Goal: Task Accomplishment & Management: Manage account settings

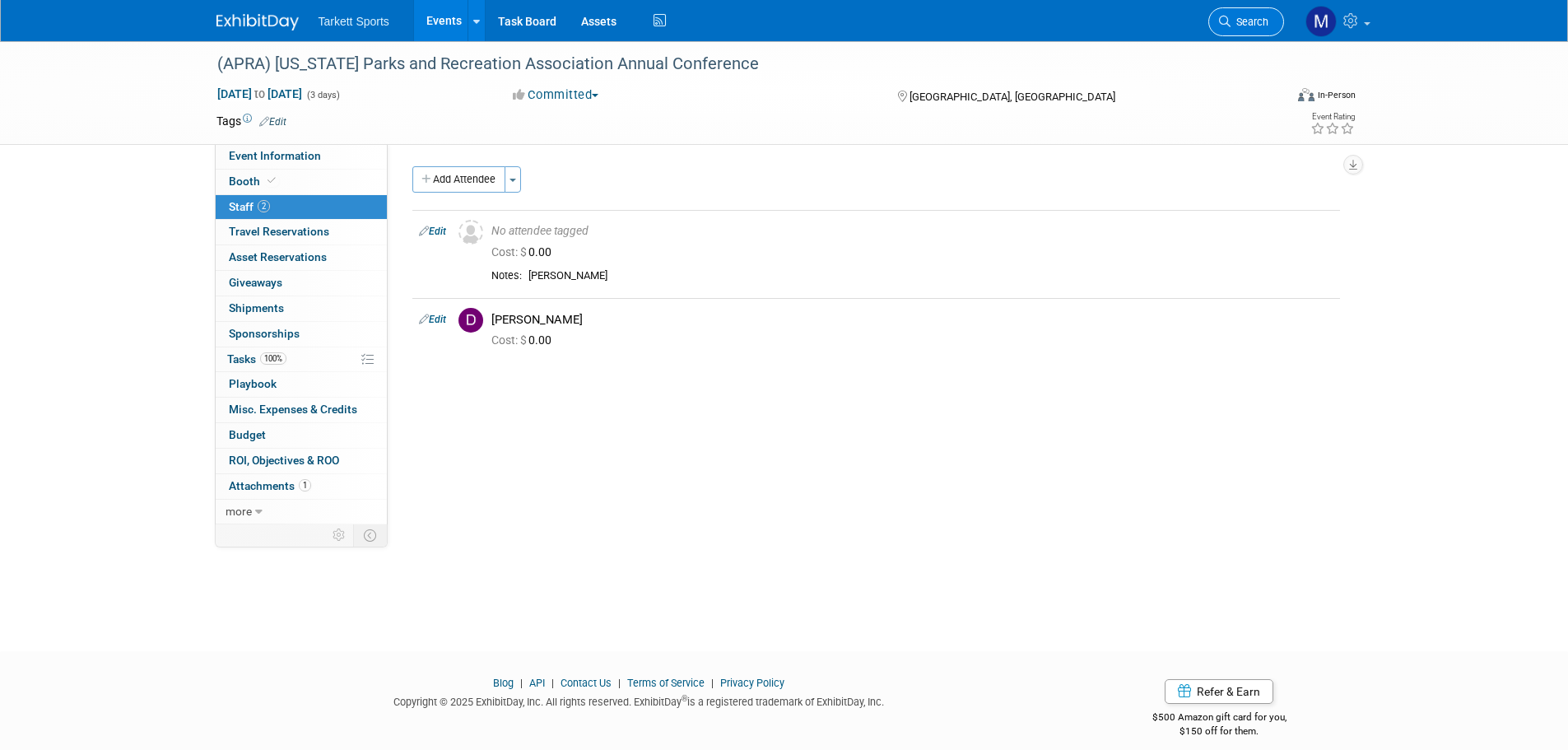
click at [1225, 19] on icon at bounding box center [1225, 21] width 12 height 12
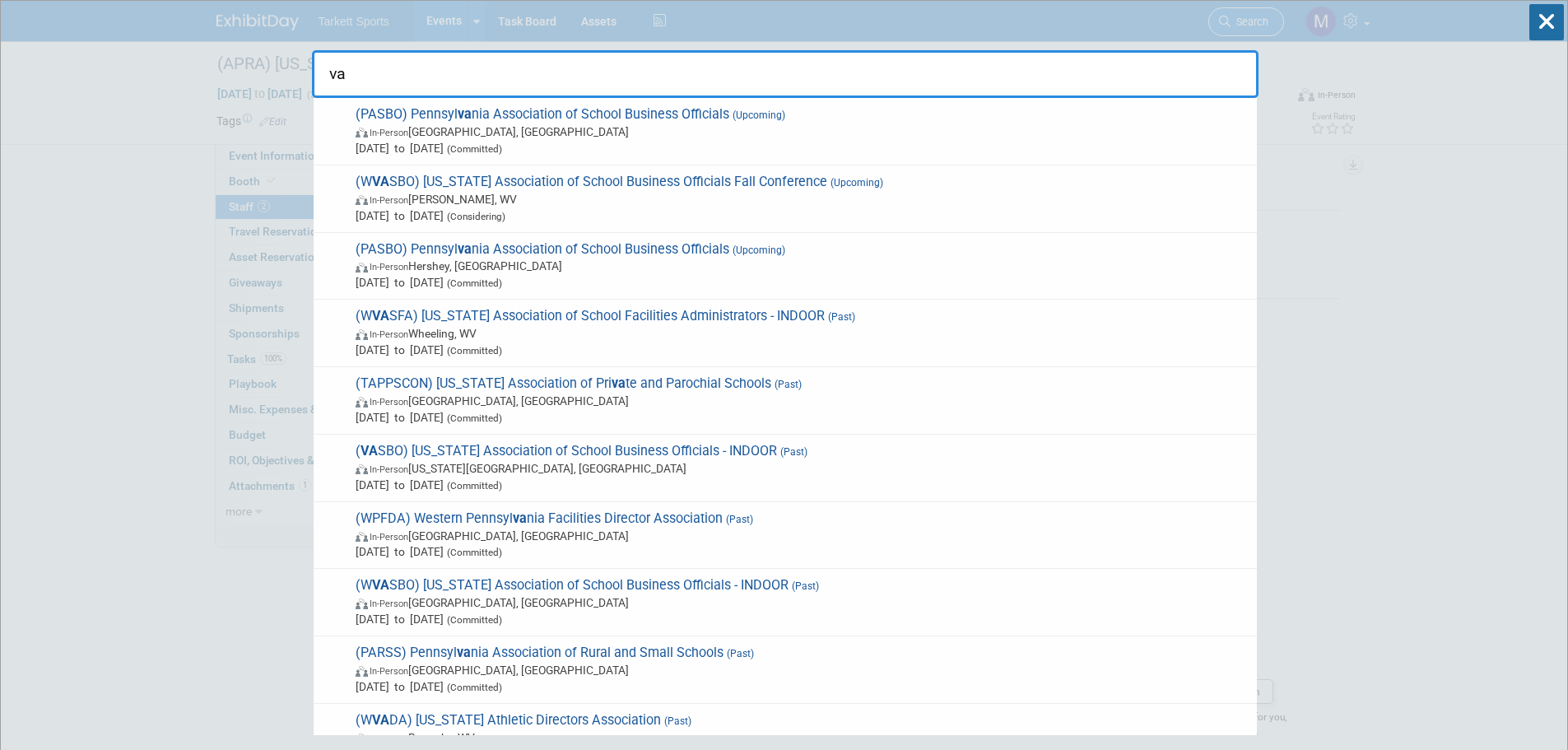
type input "vas"
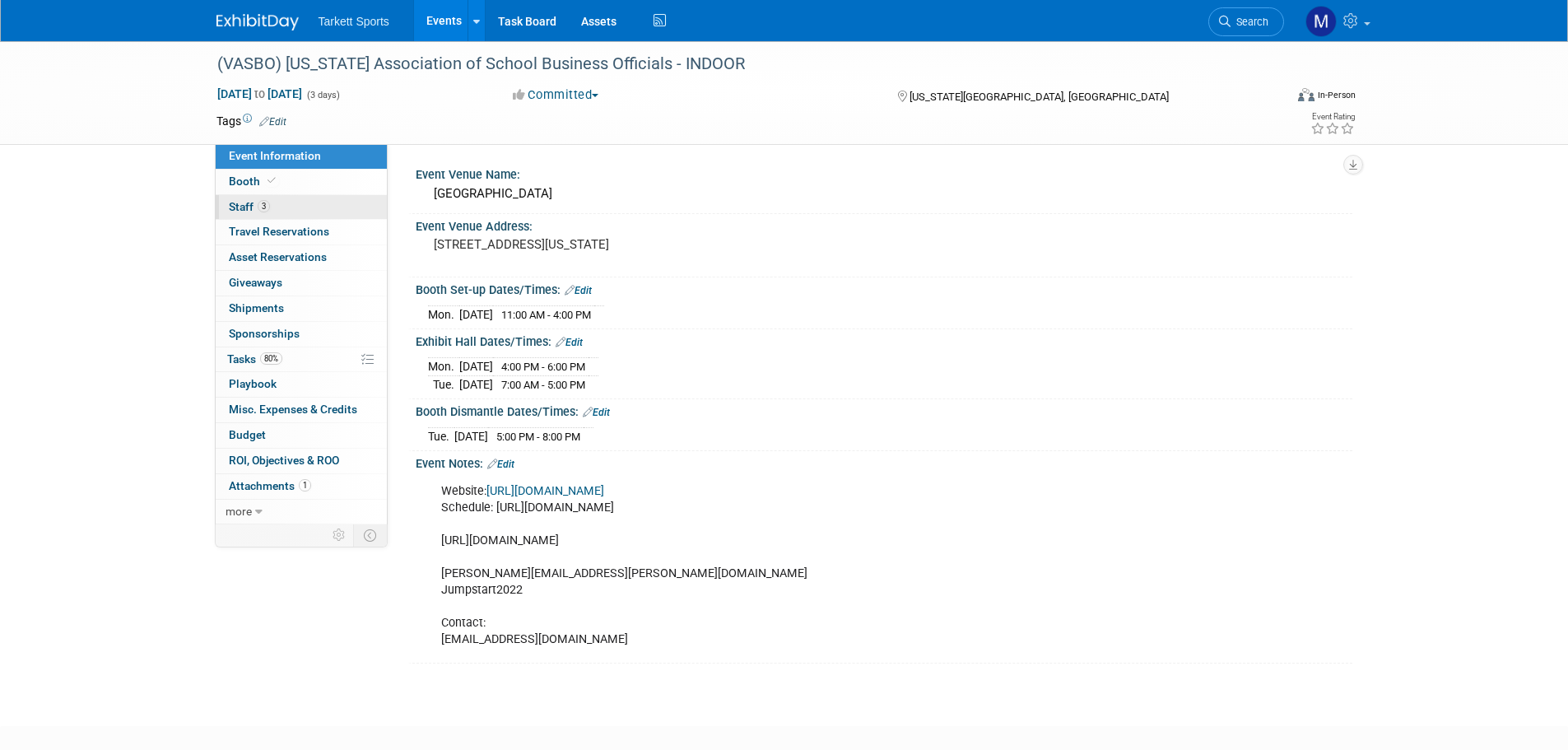
drag, startPoint x: 332, startPoint y: 210, endPoint x: 305, endPoint y: 213, distance: 27.2
click at [332, 210] on link "3 Staff 3" at bounding box center [301, 207] width 171 height 24
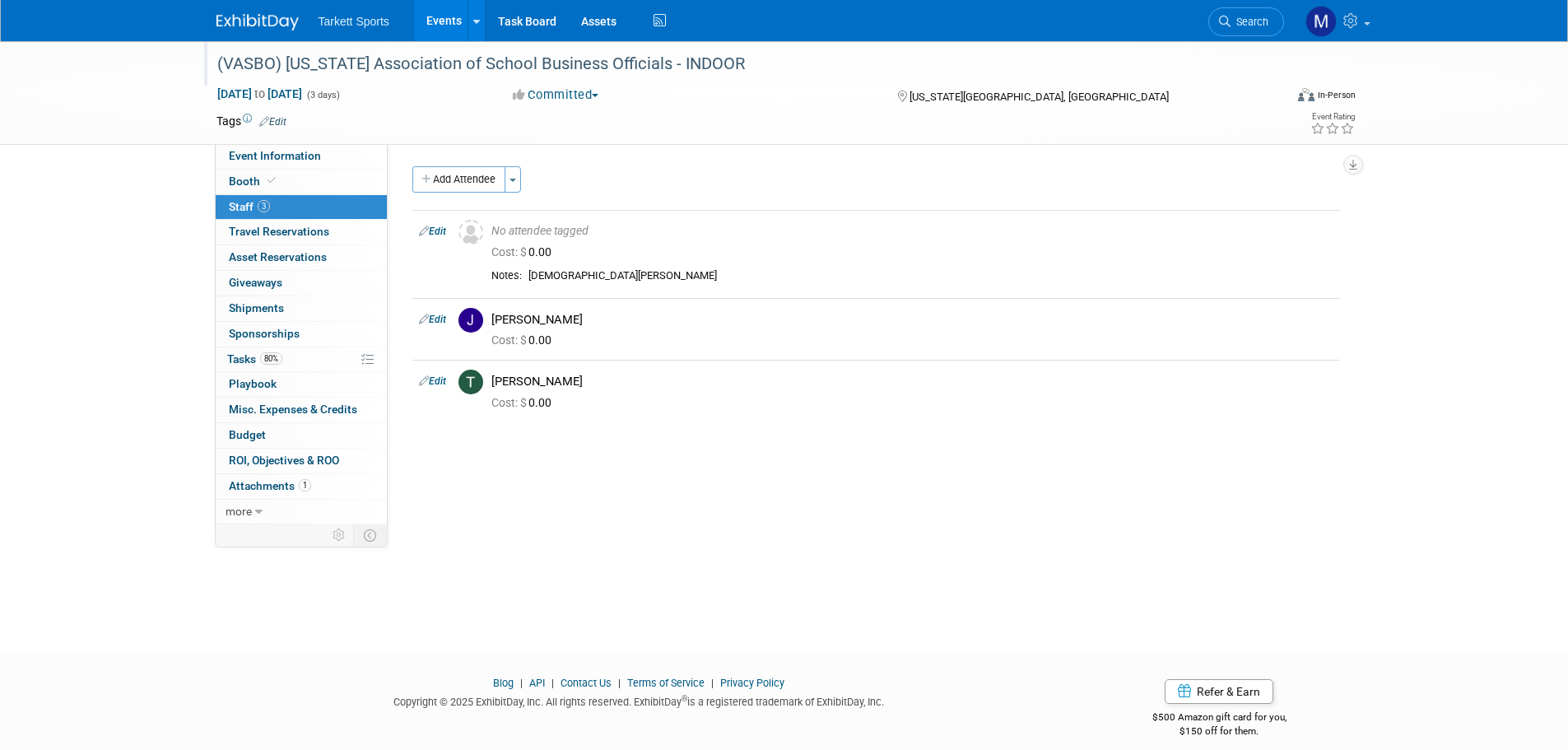
click at [580, 58] on div "(VASBO) Virginia Association of School Business Officials - INDOOR" at bounding box center [735, 64] width 1048 height 29
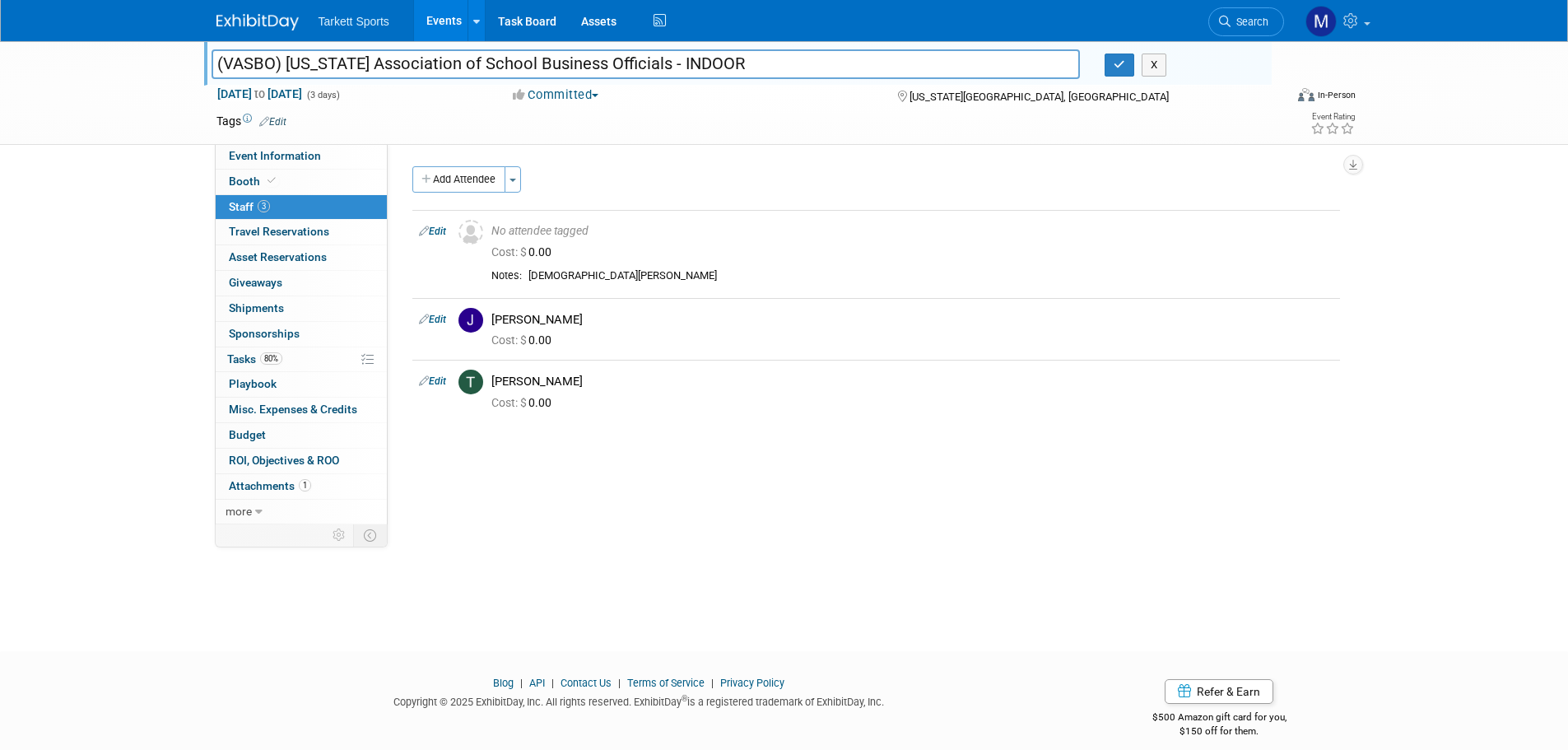
drag, startPoint x: 642, startPoint y: 62, endPoint x: 152, endPoint y: 34, distance: 490.8
click at [152, 34] on body "Tarkett Sports Events Add Event Bulk Upload Events Shareable Event Boards Recen…" at bounding box center [784, 375] width 1568 height 750
drag, startPoint x: 1275, startPoint y: 16, endPoint x: 1266, endPoint y: 21, distance: 10.3
click at [1274, 16] on link "Search" at bounding box center [1247, 22] width 76 height 29
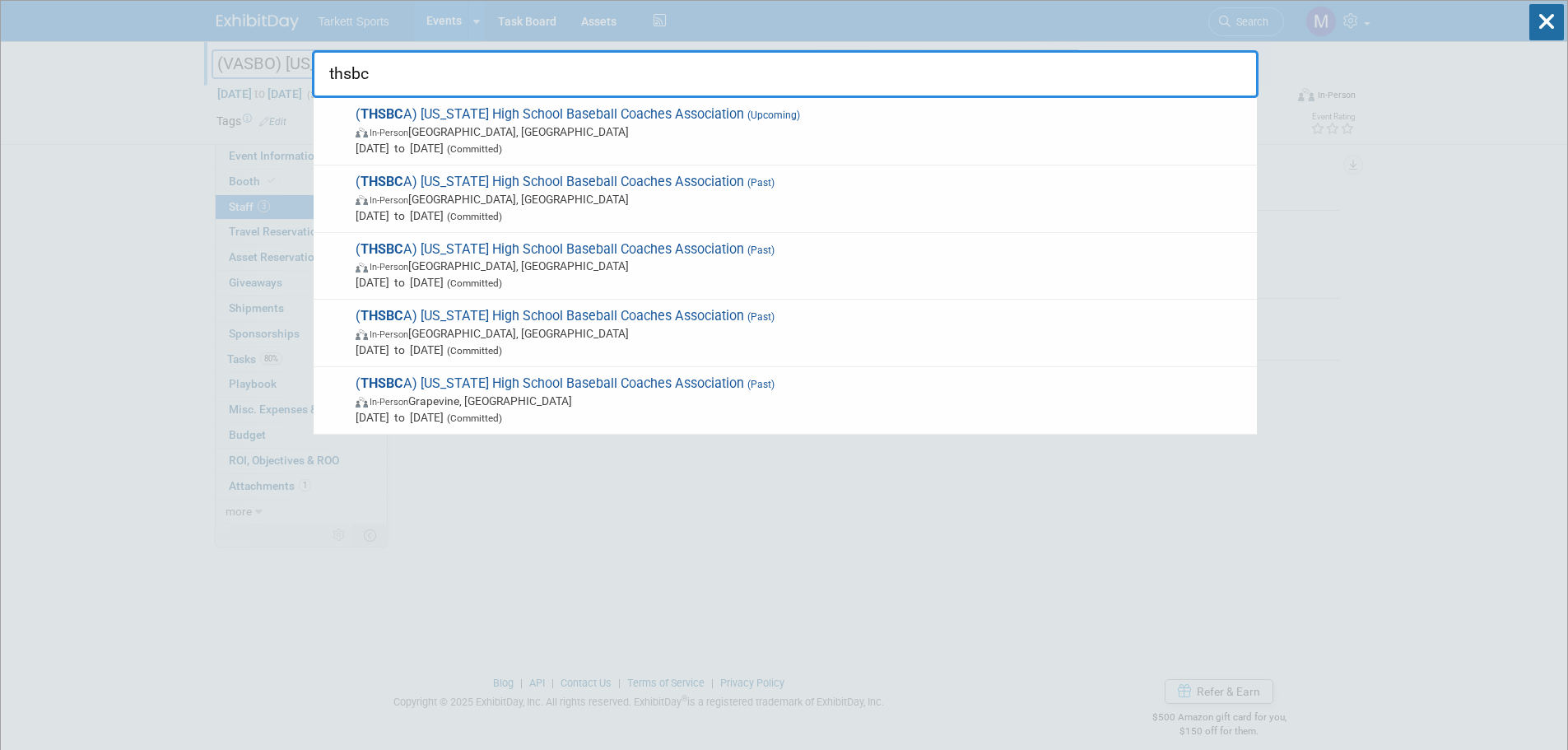
type input "thsbca"
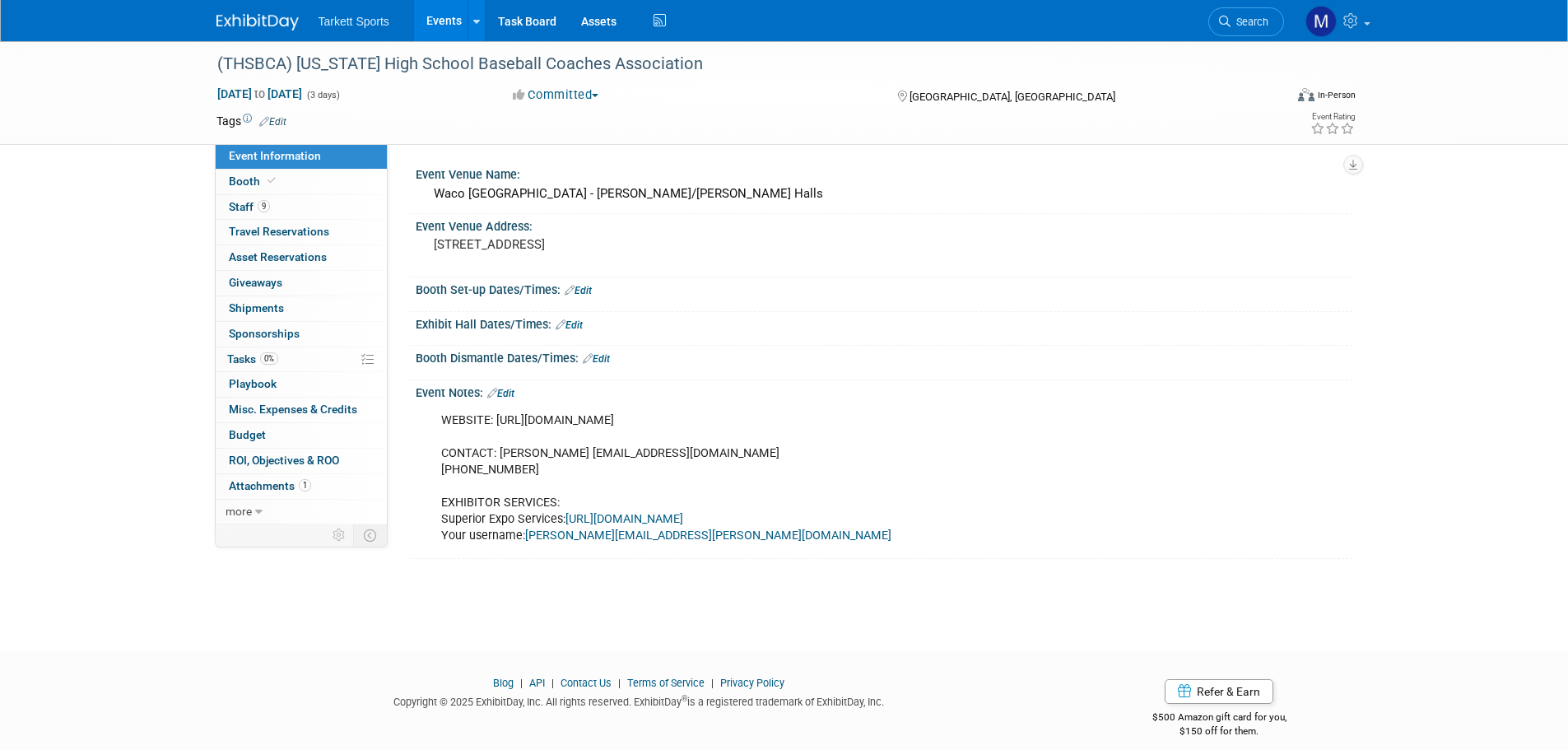
click at [349, 359] on link "0% Tasks 0%" at bounding box center [301, 359] width 171 height 24
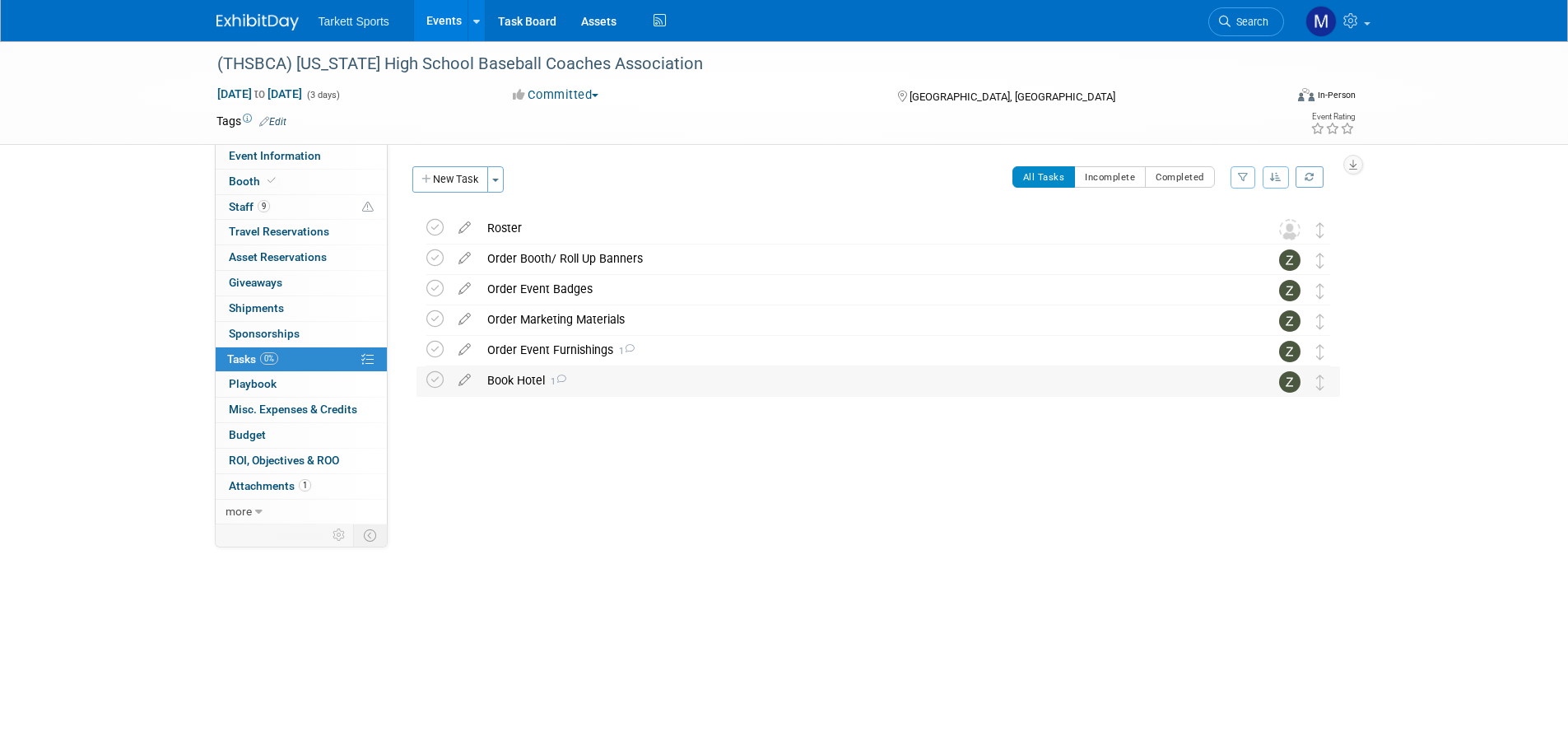
click at [517, 383] on div "Book Hotel 1" at bounding box center [863, 380] width 767 height 28
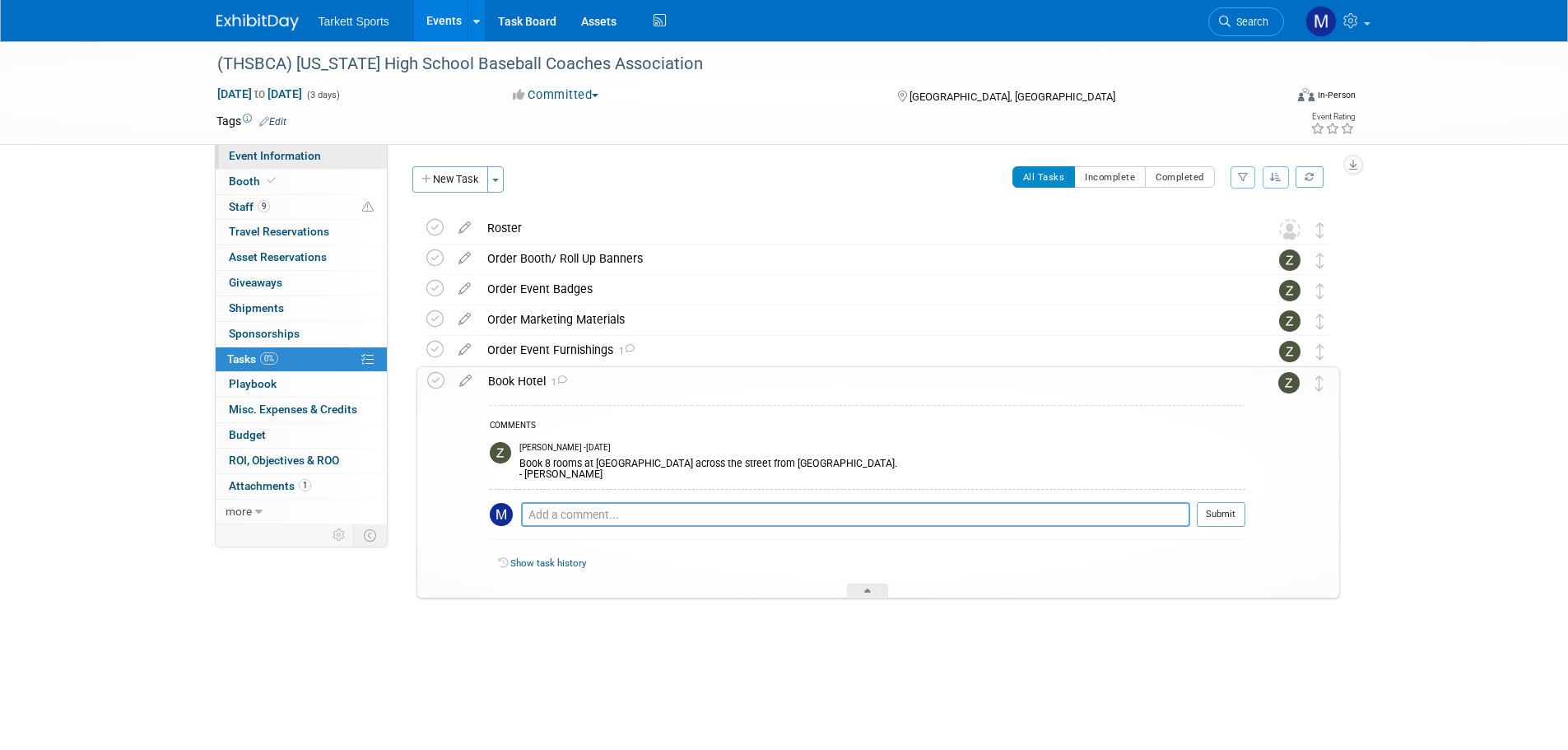
click at [308, 154] on span "Event Information" at bounding box center [274, 155] width 92 height 13
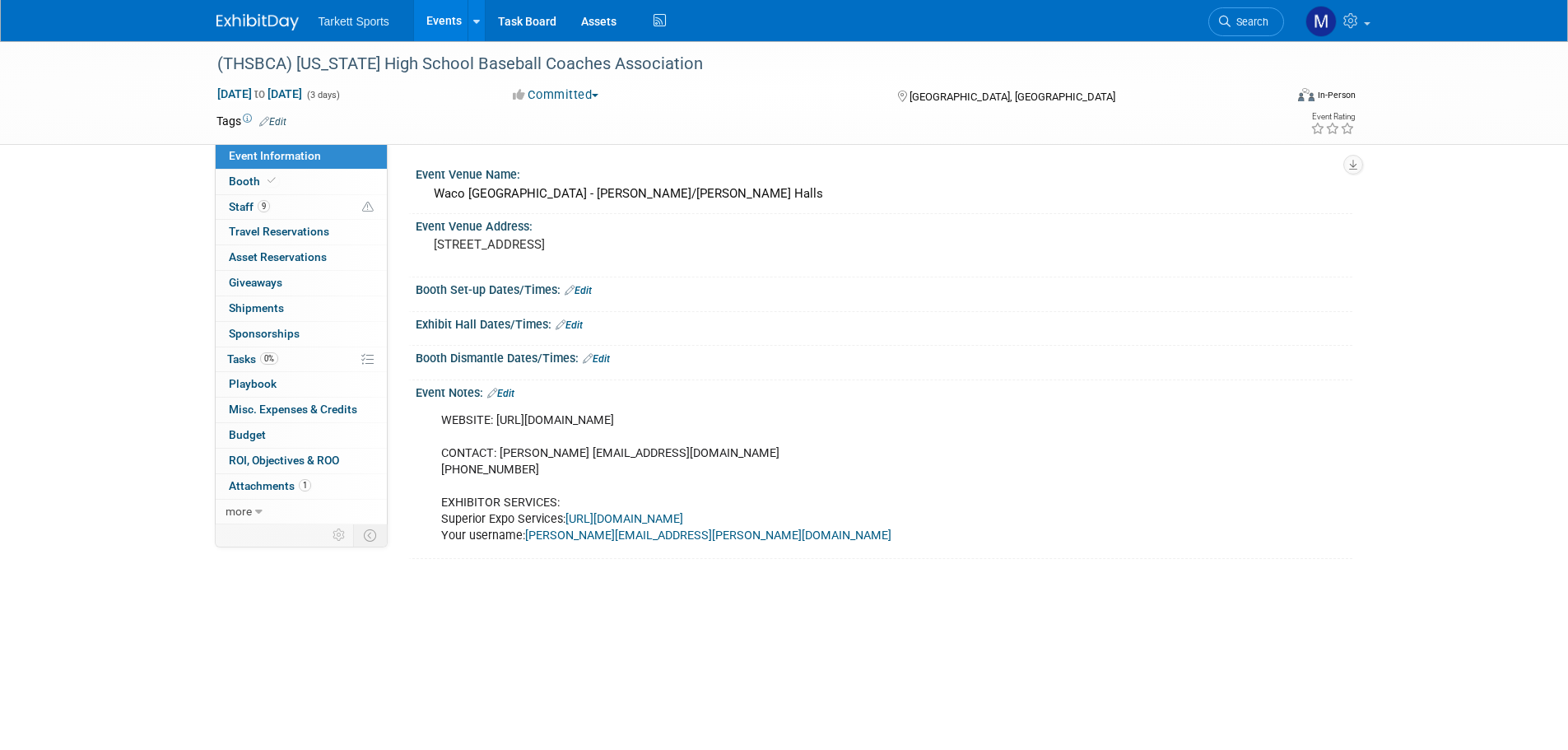
click at [590, 416] on div "WEBSITE: https://thsbca.powermediallc.org/convention/ CONTACT: Armando Sedeno a…" at bounding box center [801, 479] width 742 height 149
drag, startPoint x: 739, startPoint y: 423, endPoint x: 495, endPoint y: 420, distance: 244.0
click at [495, 420] on div "WEBSITE: https://thsbca.powermediallc.org/convention/ CONTACT: Armando Sedeno a…" at bounding box center [801, 479] width 742 height 149
copy div "https://thsbca.powermediallc.org/convention/"
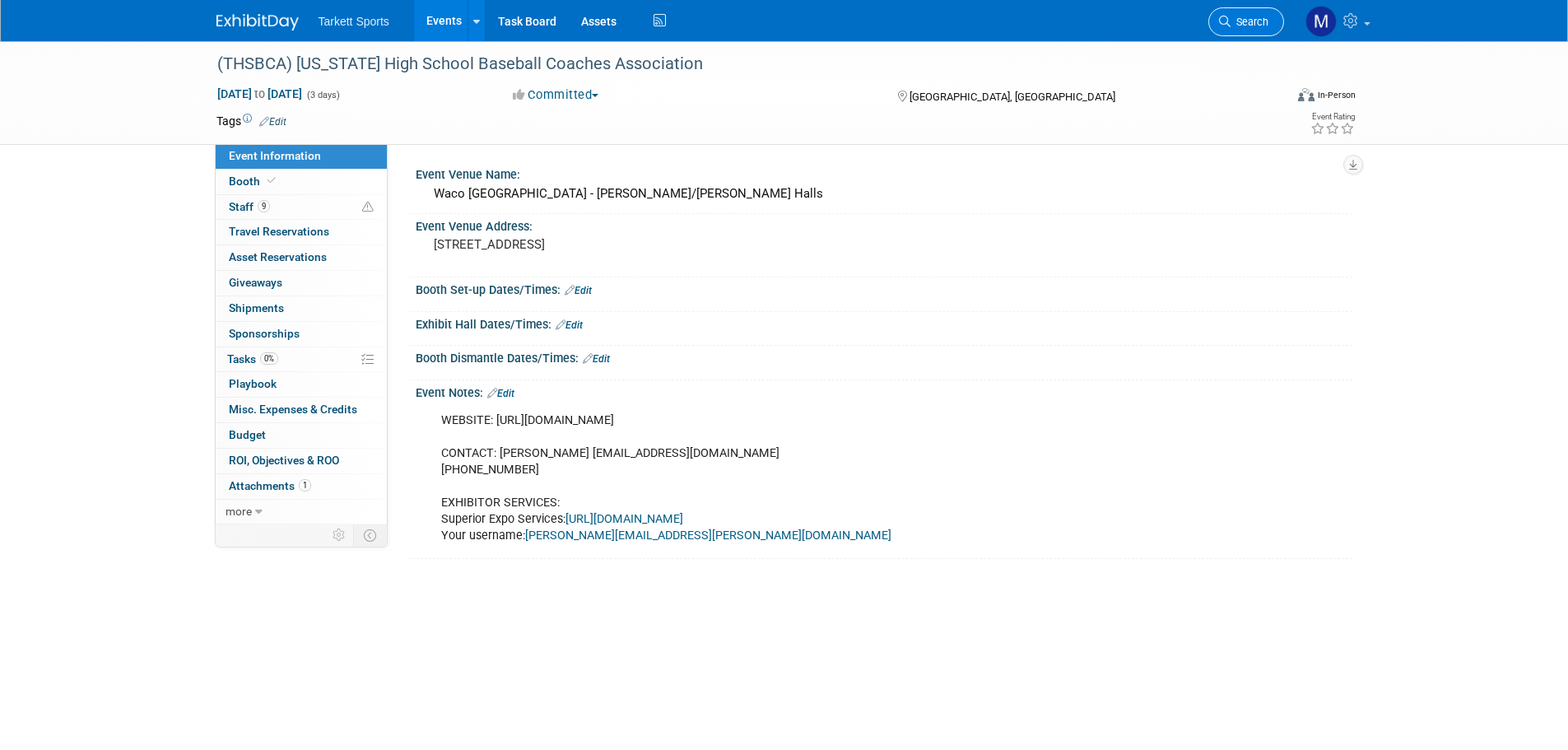
click at [1244, 22] on span "Search" at bounding box center [1250, 21] width 38 height 13
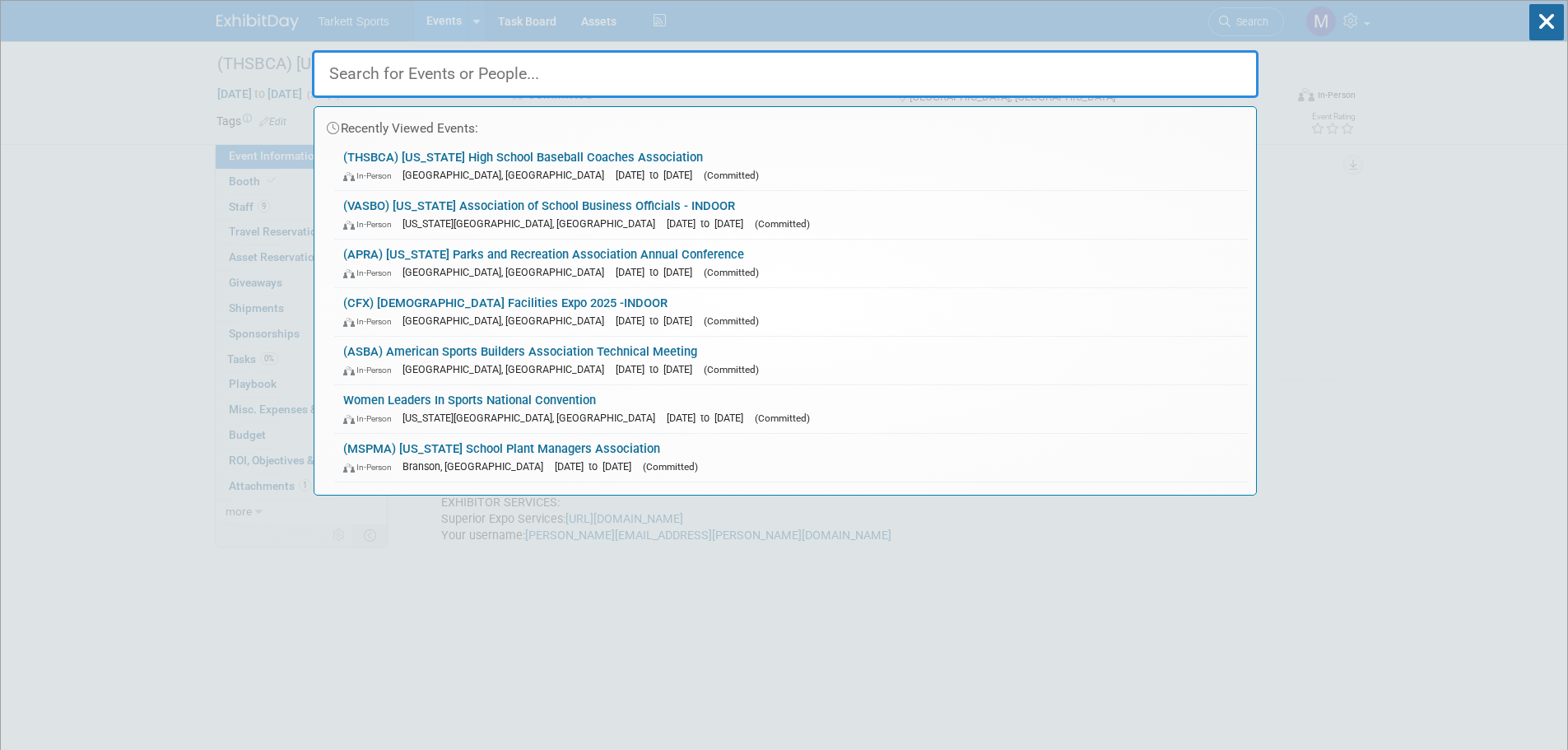
click at [562, 61] on input "text" at bounding box center [786, 73] width 947 height 48
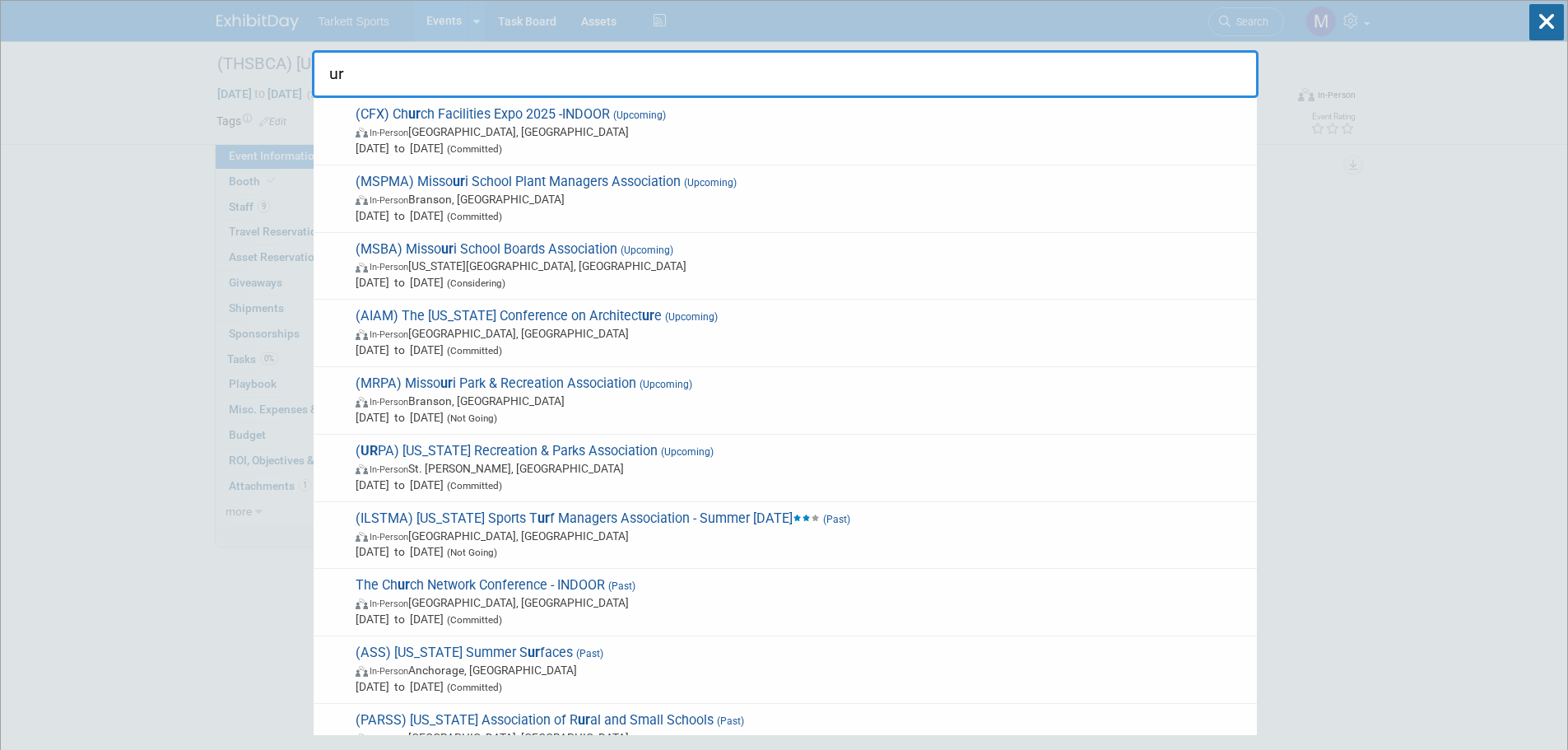
type input "urp"
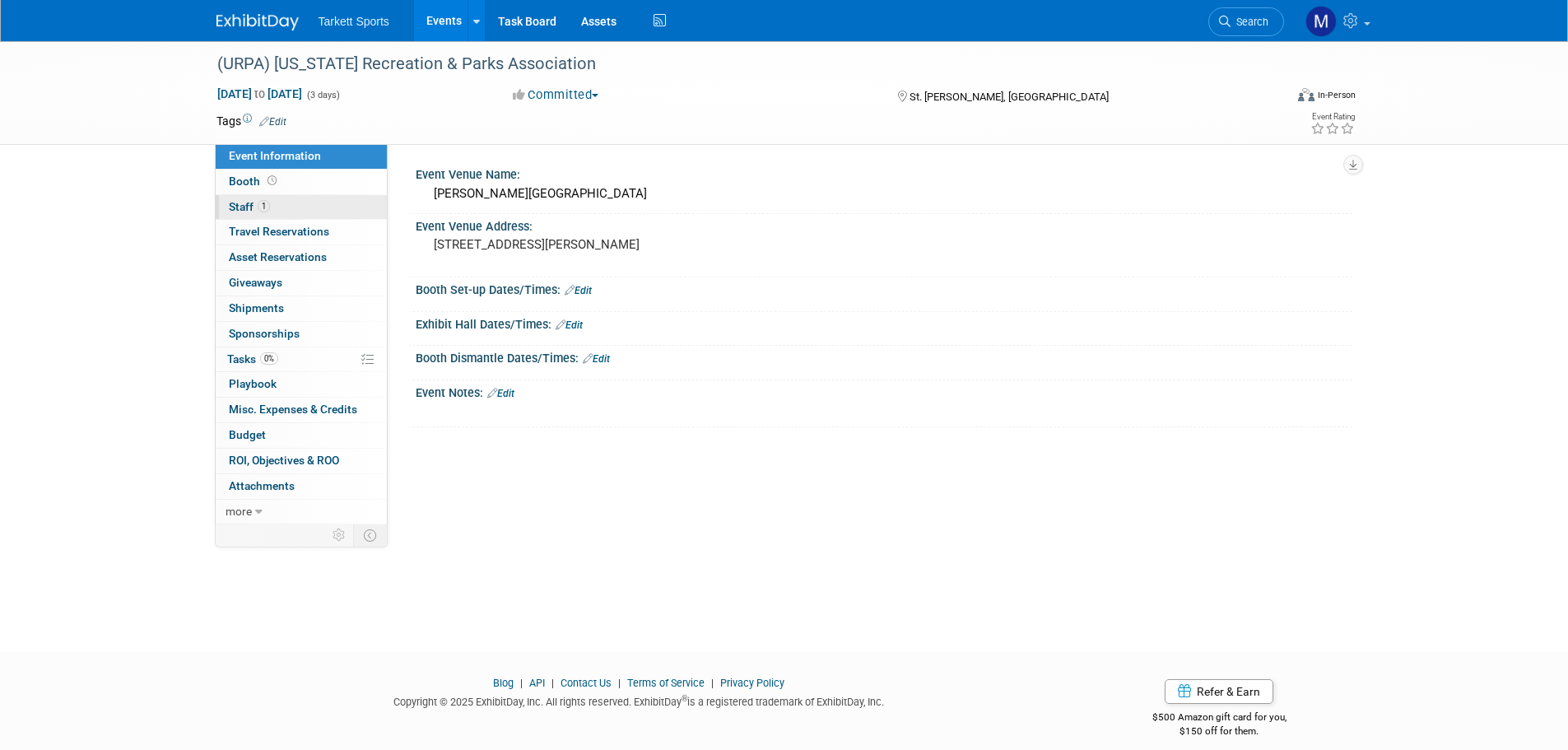
click at [300, 208] on link "1 Staff 1" at bounding box center [301, 207] width 171 height 24
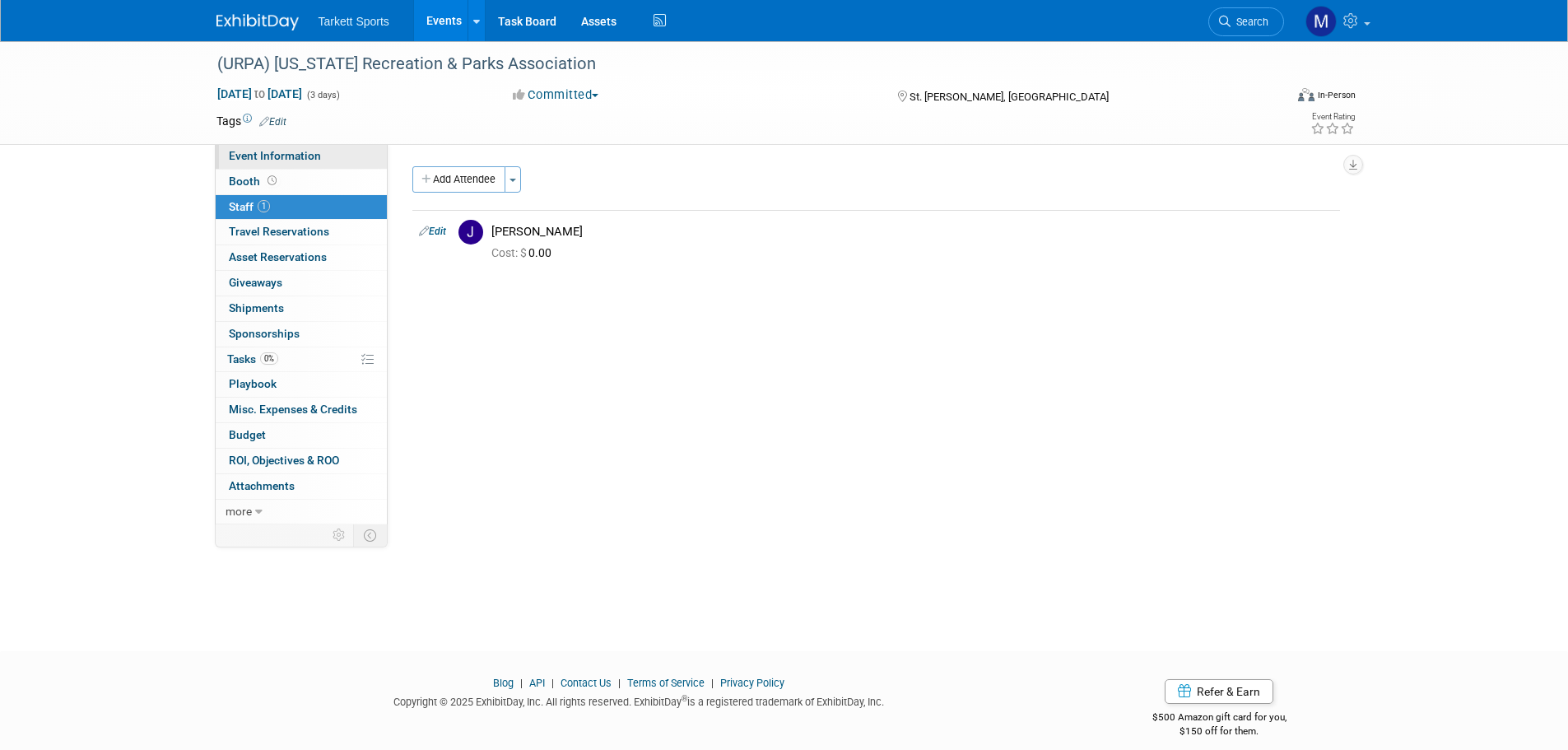
click at [264, 151] on span "Event Information" at bounding box center [274, 155] width 92 height 13
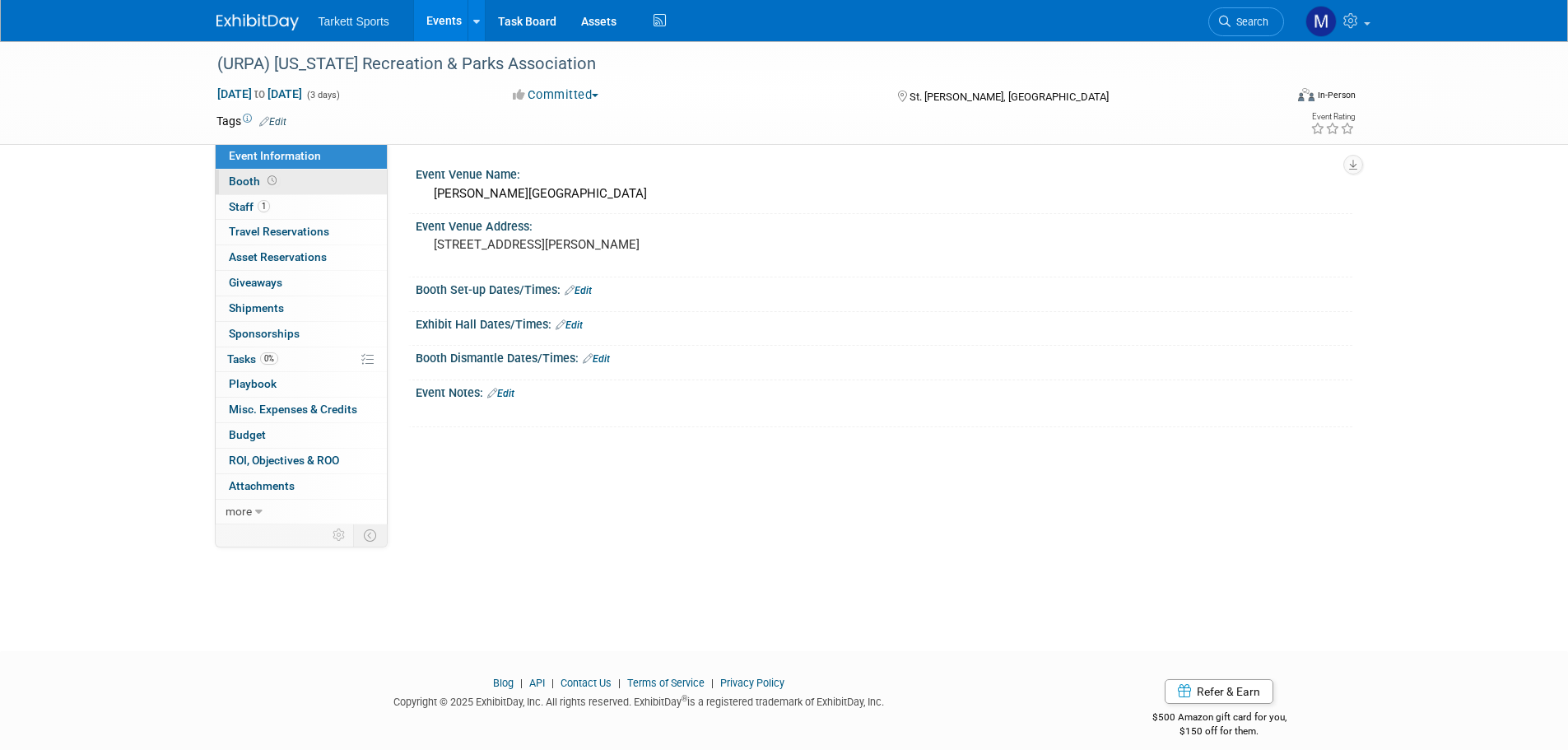
click at [305, 188] on link "Booth" at bounding box center [301, 182] width 171 height 24
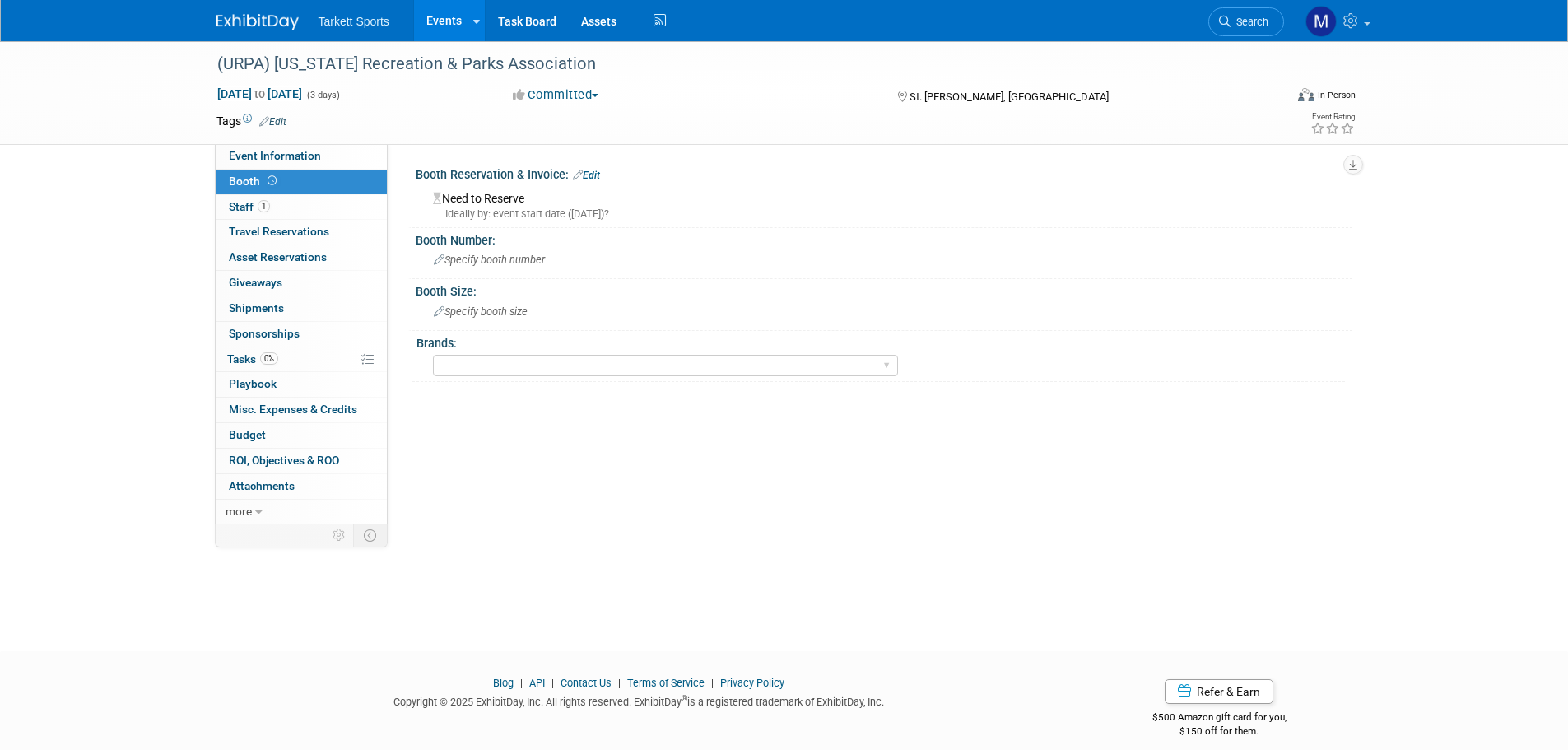
click at [600, 173] on link "Edit" at bounding box center [587, 176] width 27 height 12
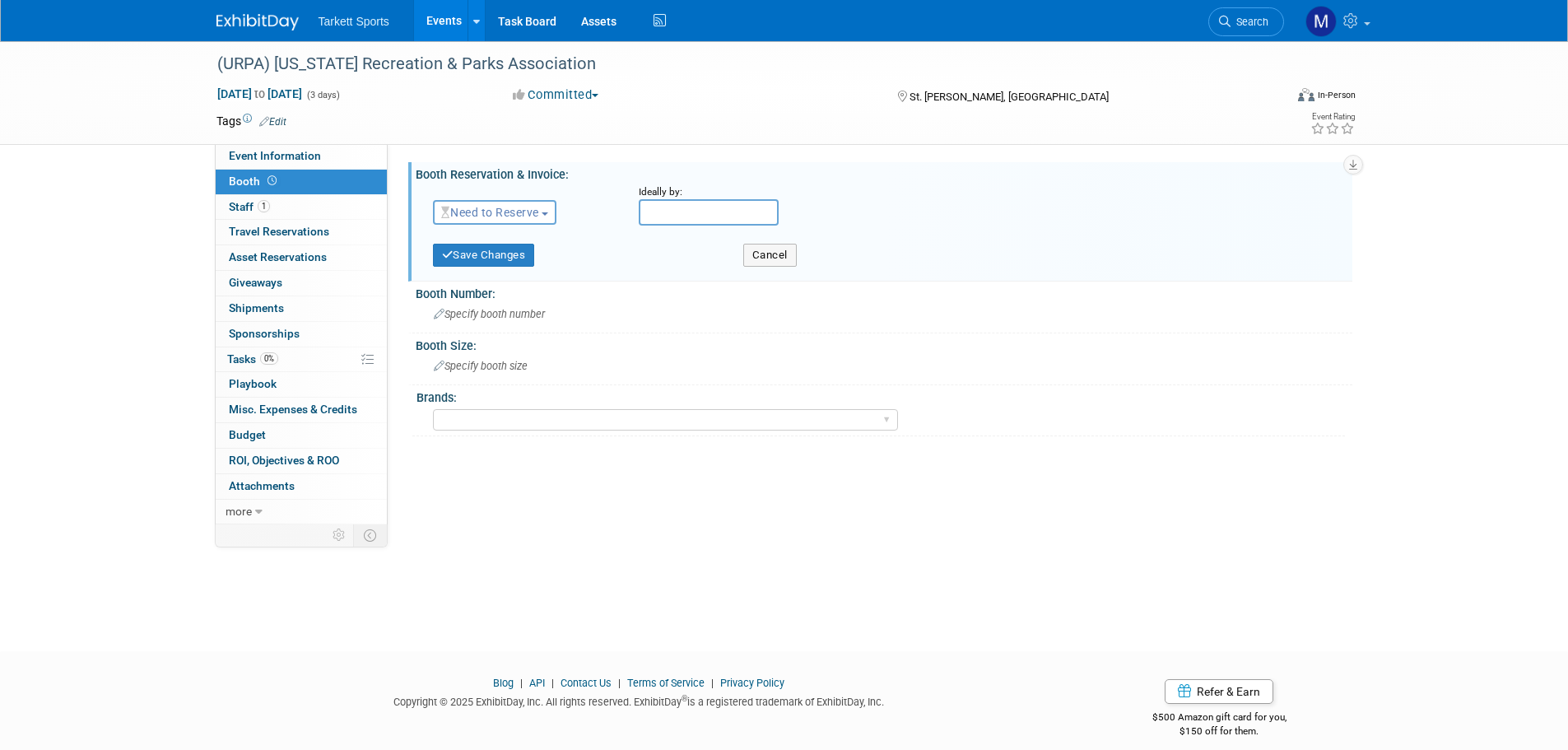
click at [536, 213] on span "Need to Reserve" at bounding box center [490, 212] width 98 height 13
click at [507, 258] on link "Reserved" at bounding box center [521, 264] width 176 height 23
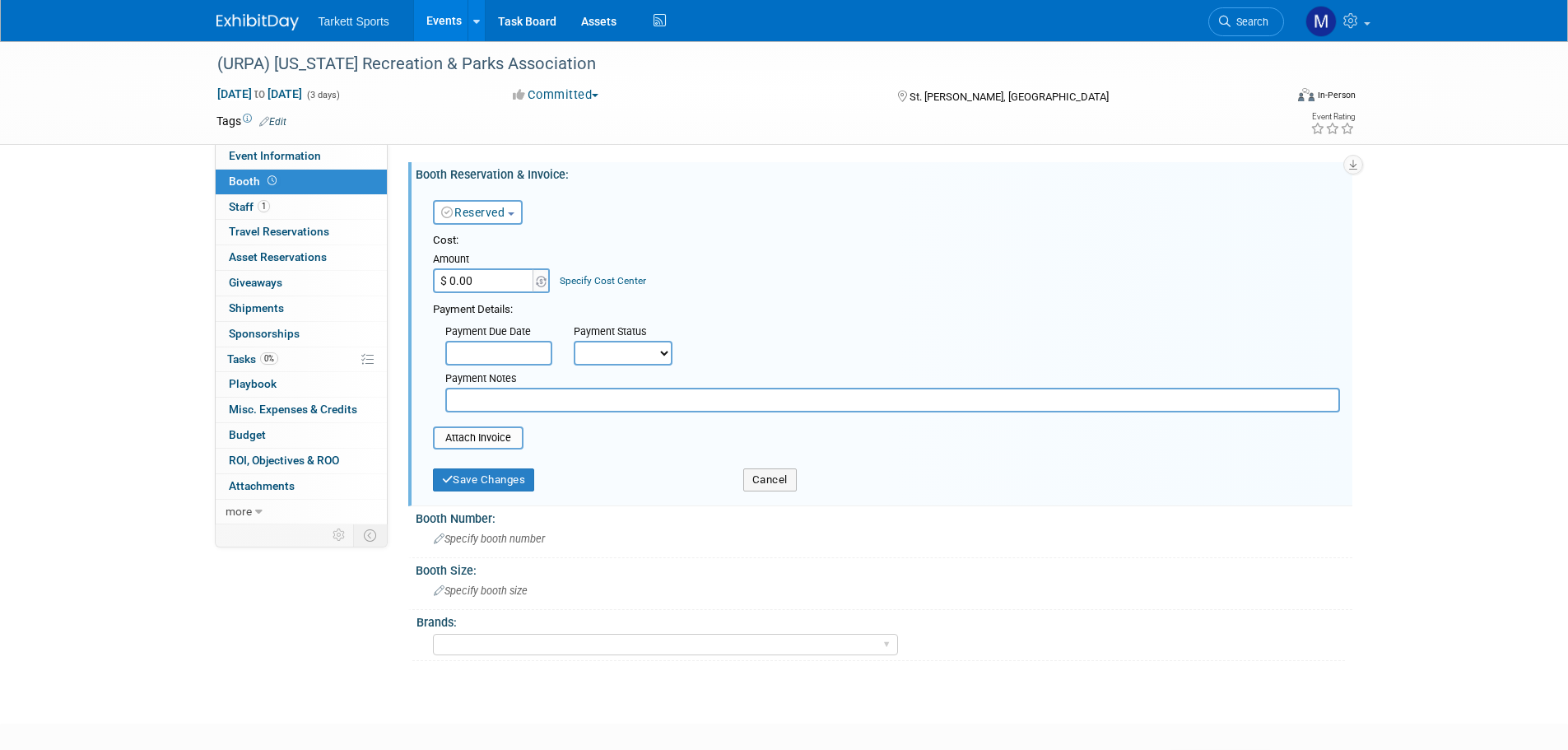
click at [496, 271] on input "$ 0.00" at bounding box center [484, 280] width 103 height 24
type input "$ 825.00"
click at [465, 445] on input "file" at bounding box center [424, 438] width 196 height 20
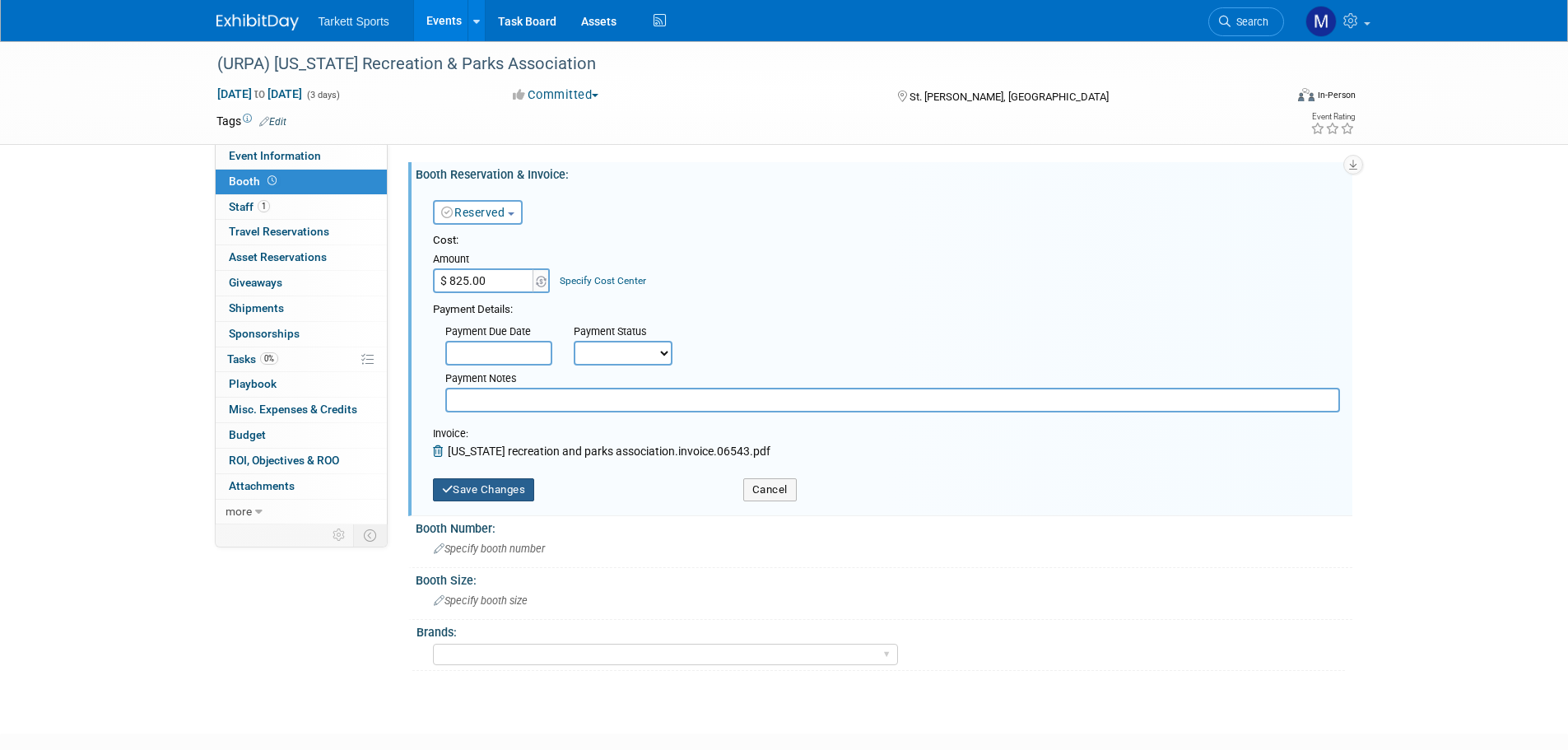
click at [498, 489] on button "Save Changes" at bounding box center [484, 490] width 103 height 23
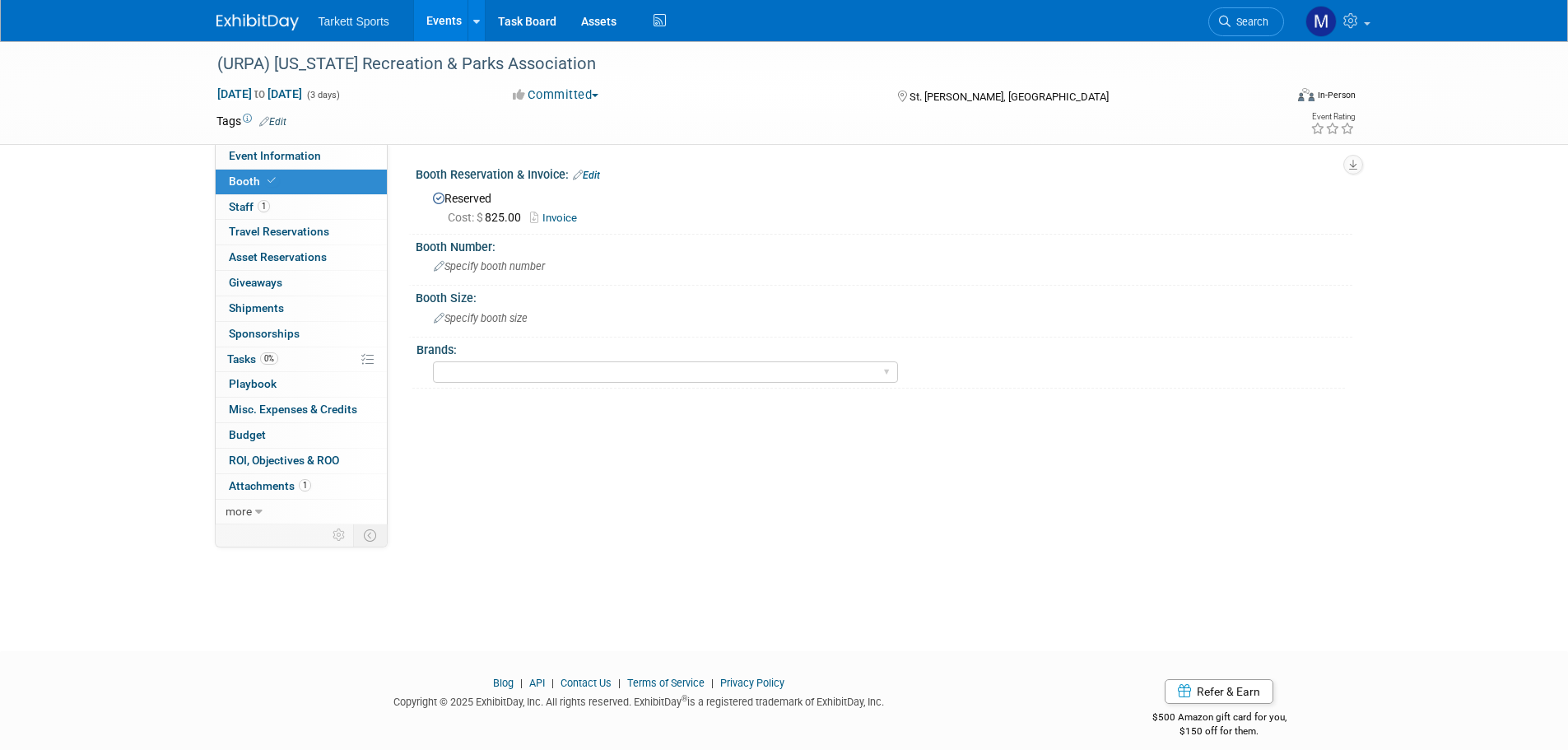
drag, startPoint x: 552, startPoint y: 432, endPoint x: 545, endPoint y: 411, distance: 22.1
click at [552, 432] on div "Event Venue Name: Dixie Convention Center Event Venue Address: 1835 S Conventio…" at bounding box center [870, 335] width 965 height 381
click at [527, 371] on select "FieldTurf FieldTurf, Classic Turf FieldTurf, Beynon FieldTurf, Indoor FieldTurf…" at bounding box center [666, 372] width 465 height 22
select select "FieldTurf"
click at [433, 361] on select "FieldTurf FieldTurf, Classic Turf FieldTurf, Beynon FieldTurf, Indoor FieldTurf…" at bounding box center [666, 372] width 465 height 22
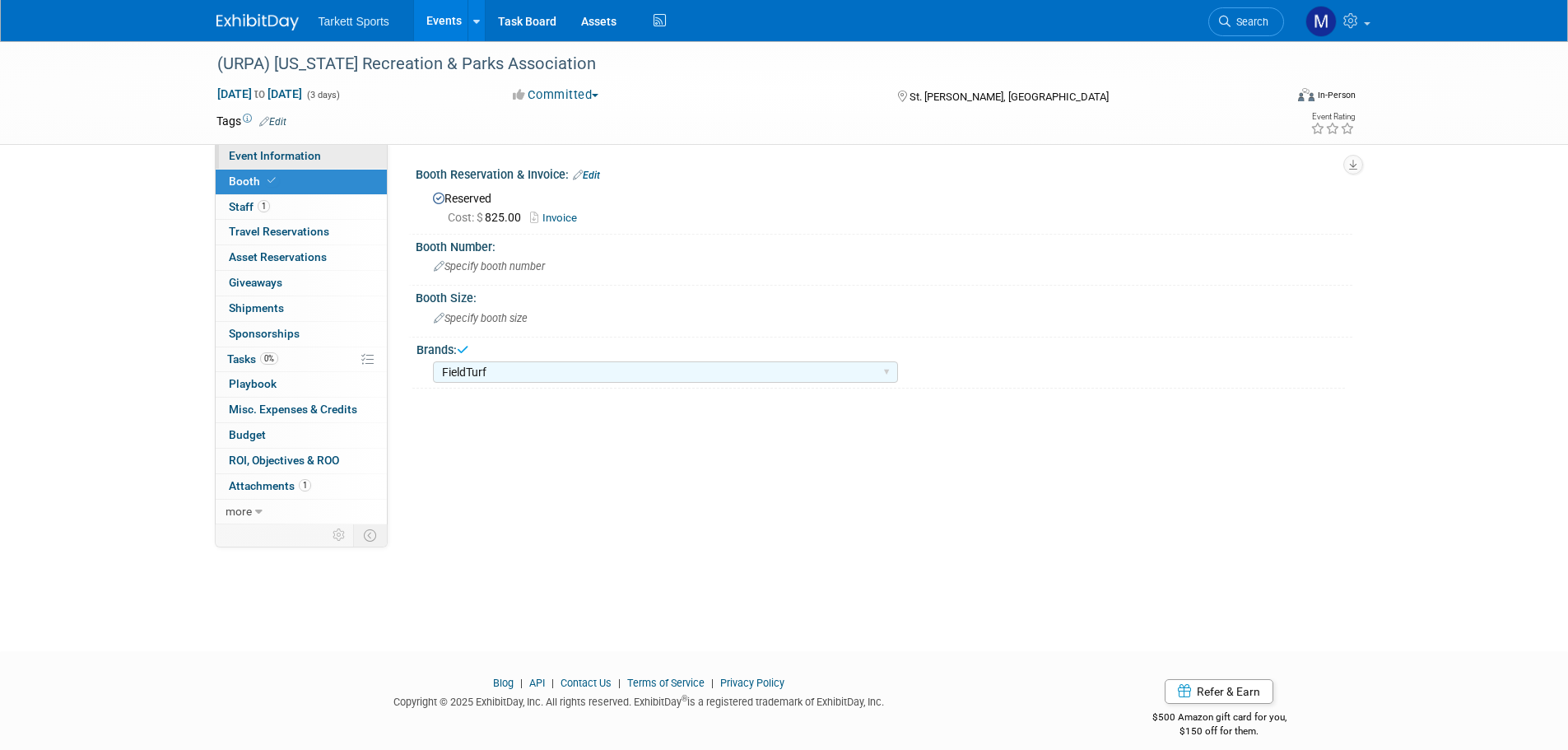
click at [302, 160] on span "Event Information" at bounding box center [274, 155] width 92 height 13
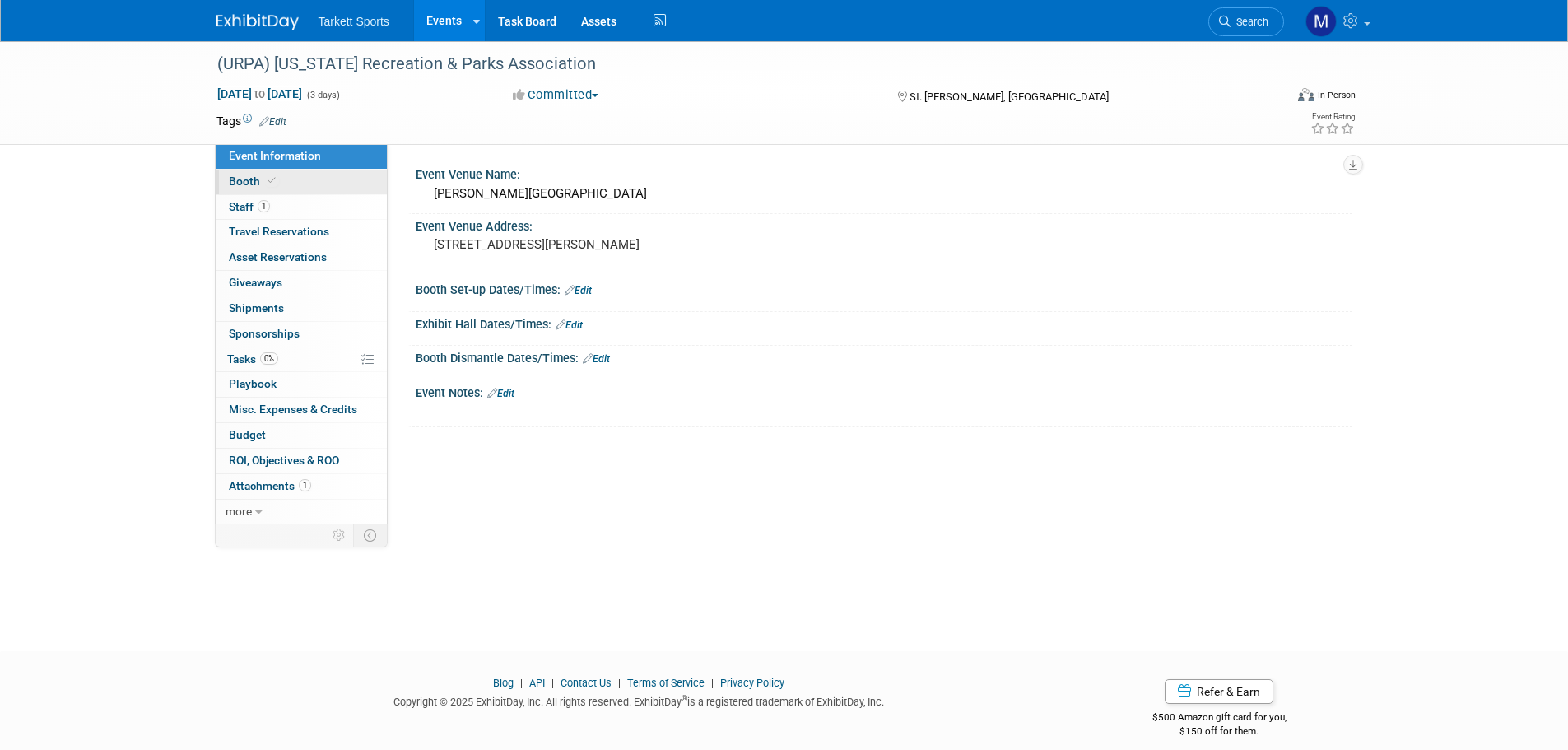
click at [290, 173] on link "Booth" at bounding box center [301, 182] width 171 height 24
select select "FieldTurf"
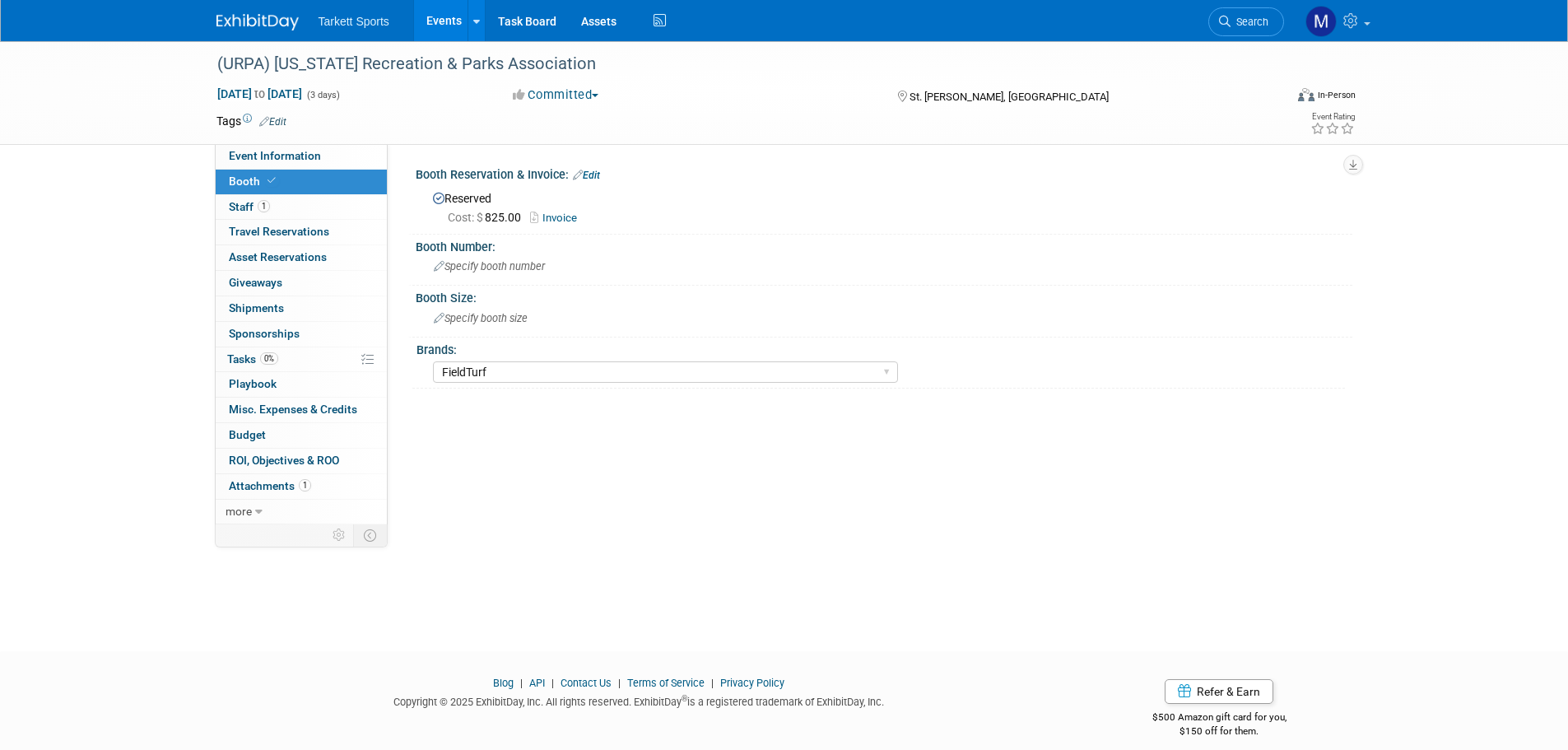
drag, startPoint x: 329, startPoint y: 157, endPoint x: 116, endPoint y: 238, distance: 227.9
click at [329, 157] on link "Event Information" at bounding box center [301, 156] width 171 height 24
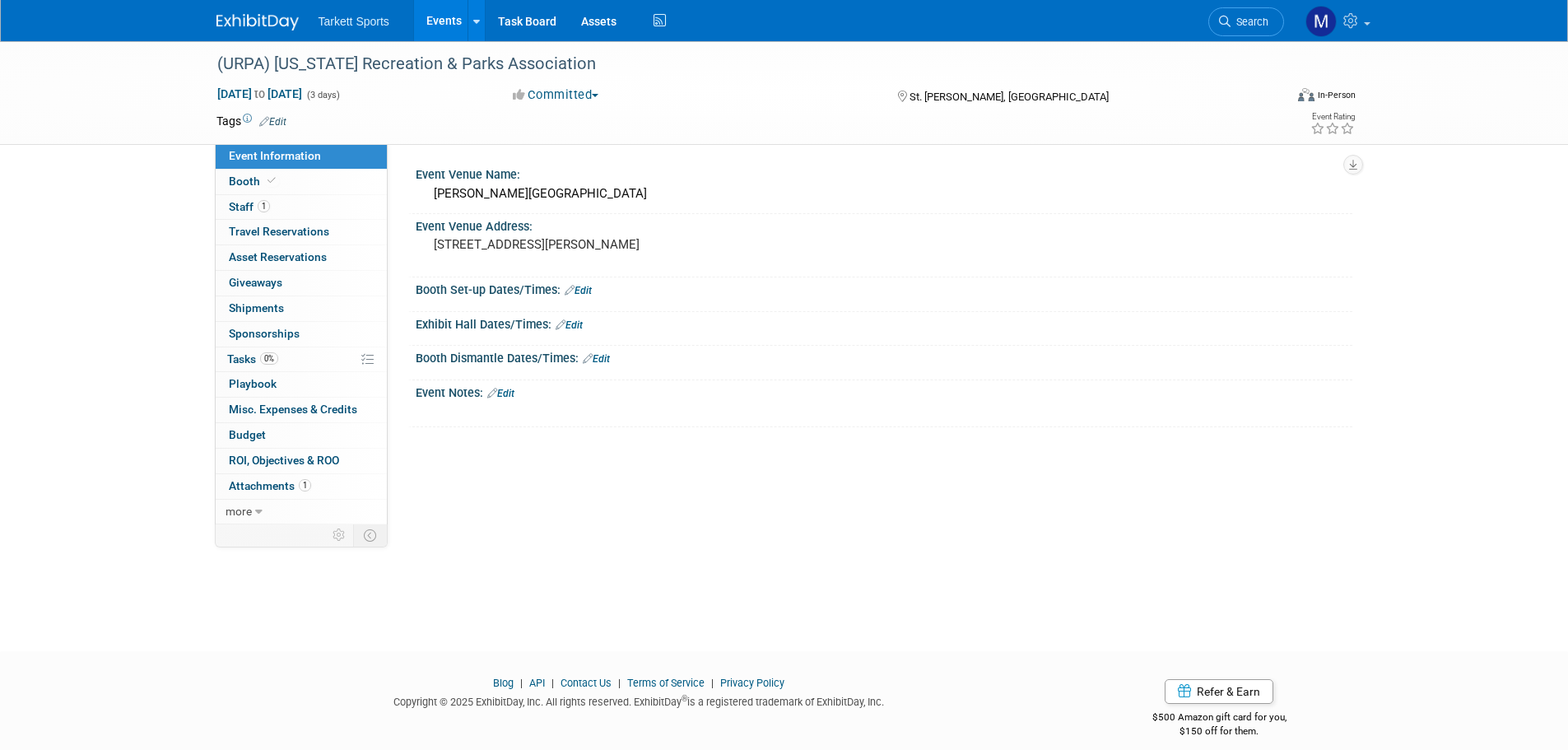
drag, startPoint x: 500, startPoint y: 393, endPoint x: 496, endPoint y: 402, distance: 9.8
click at [500, 393] on link "Edit" at bounding box center [501, 394] width 27 height 12
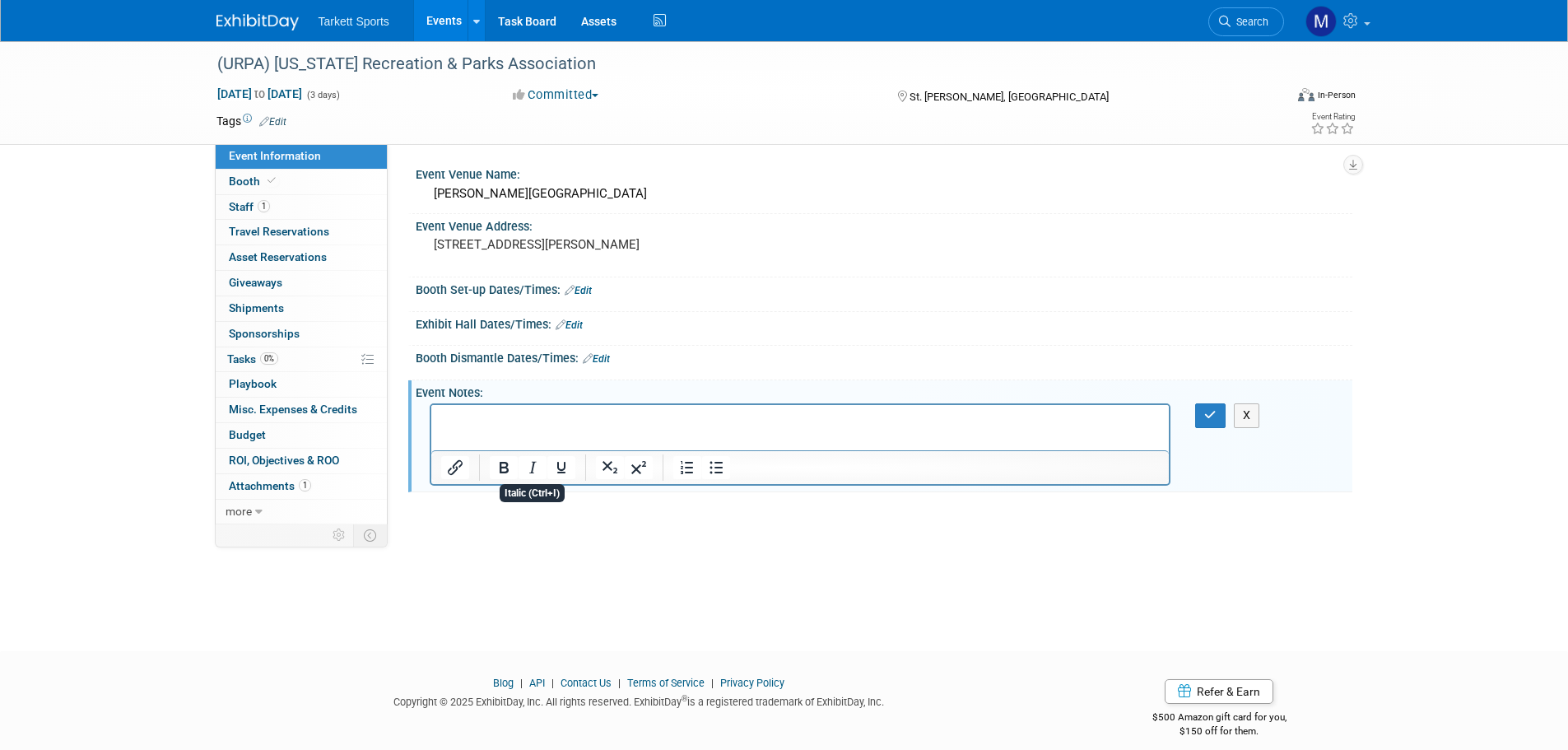
paste body "Rich Text Area. Press ALT-0 for help."
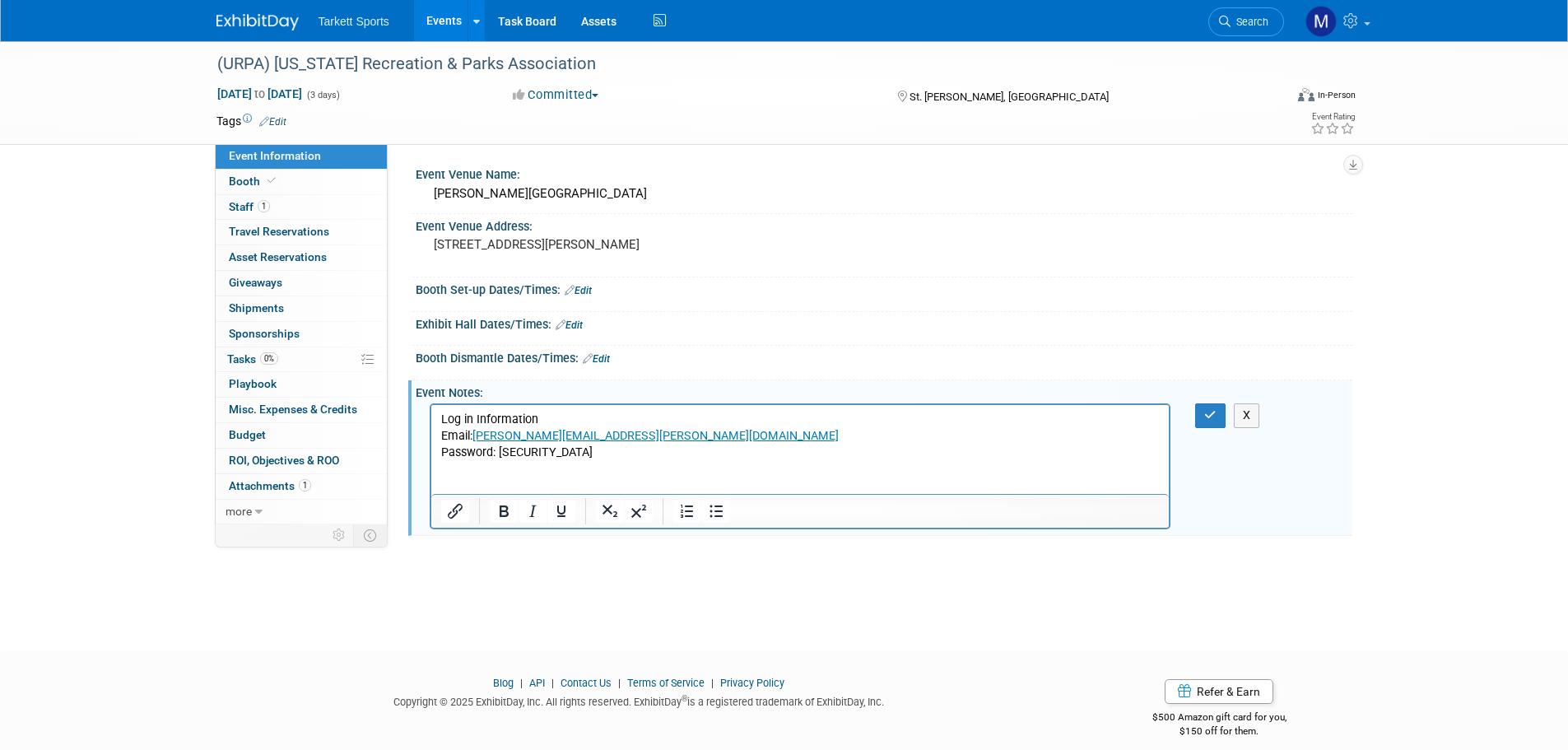
click at [459, 485] on p "Rich Text Area. Press ALT-0 for help." at bounding box center [800, 485] width 720 height 17
drag, startPoint x: 1205, startPoint y: 412, endPoint x: 584, endPoint y: 45, distance: 721.3
click at [1205, 412] on icon "button" at bounding box center [1211, 415] width 13 height 12
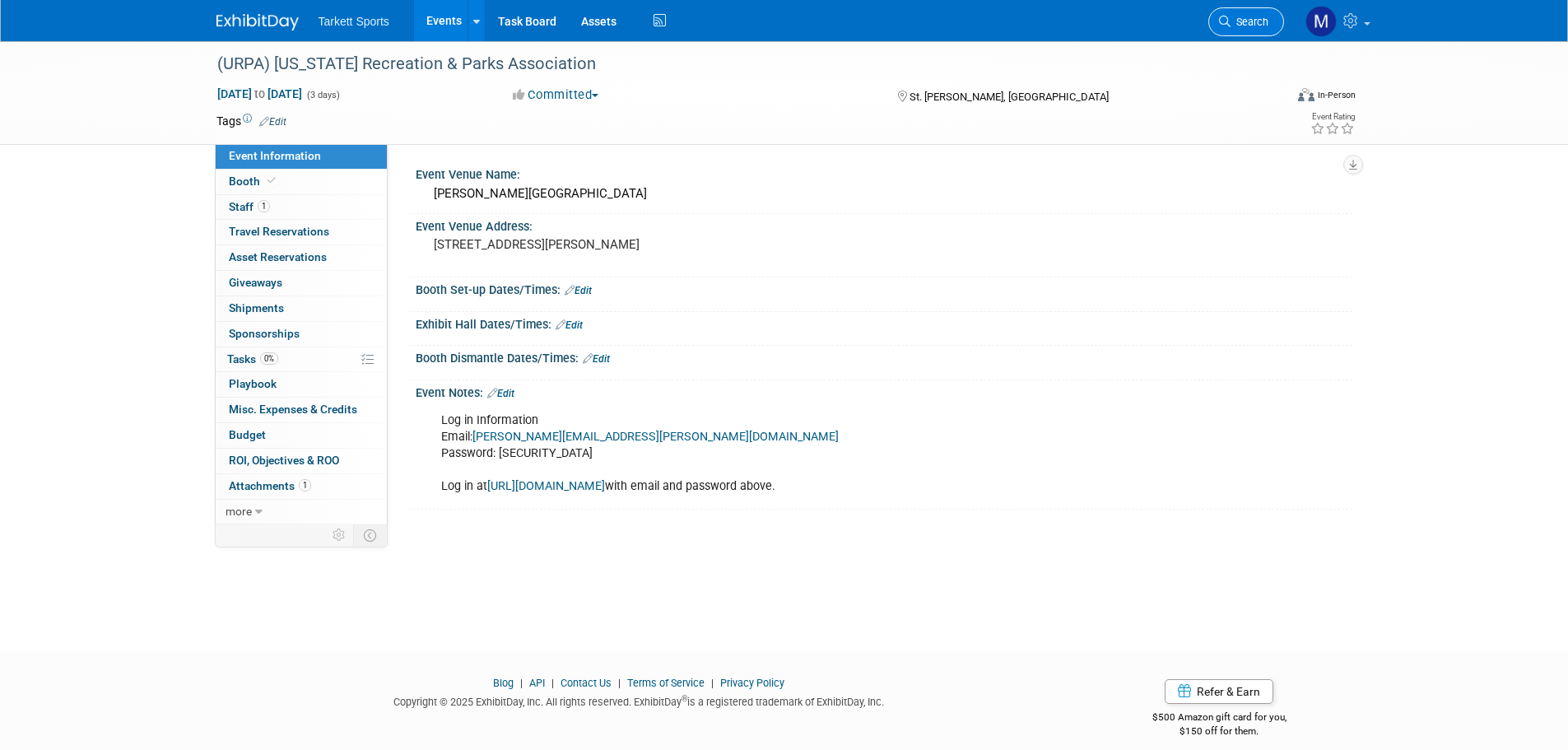
click at [1246, 14] on link "Search" at bounding box center [1247, 22] width 76 height 29
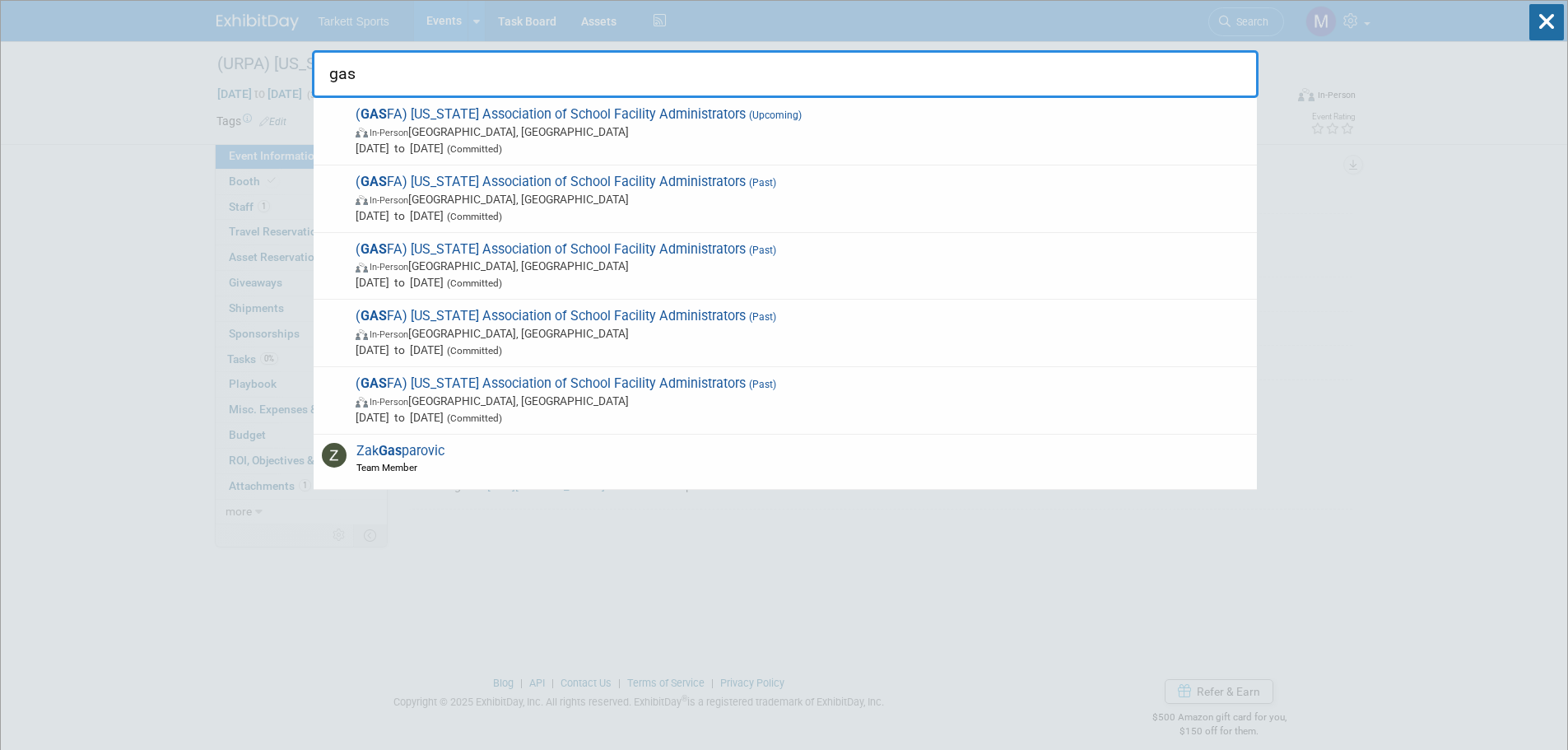
type input "gasf"
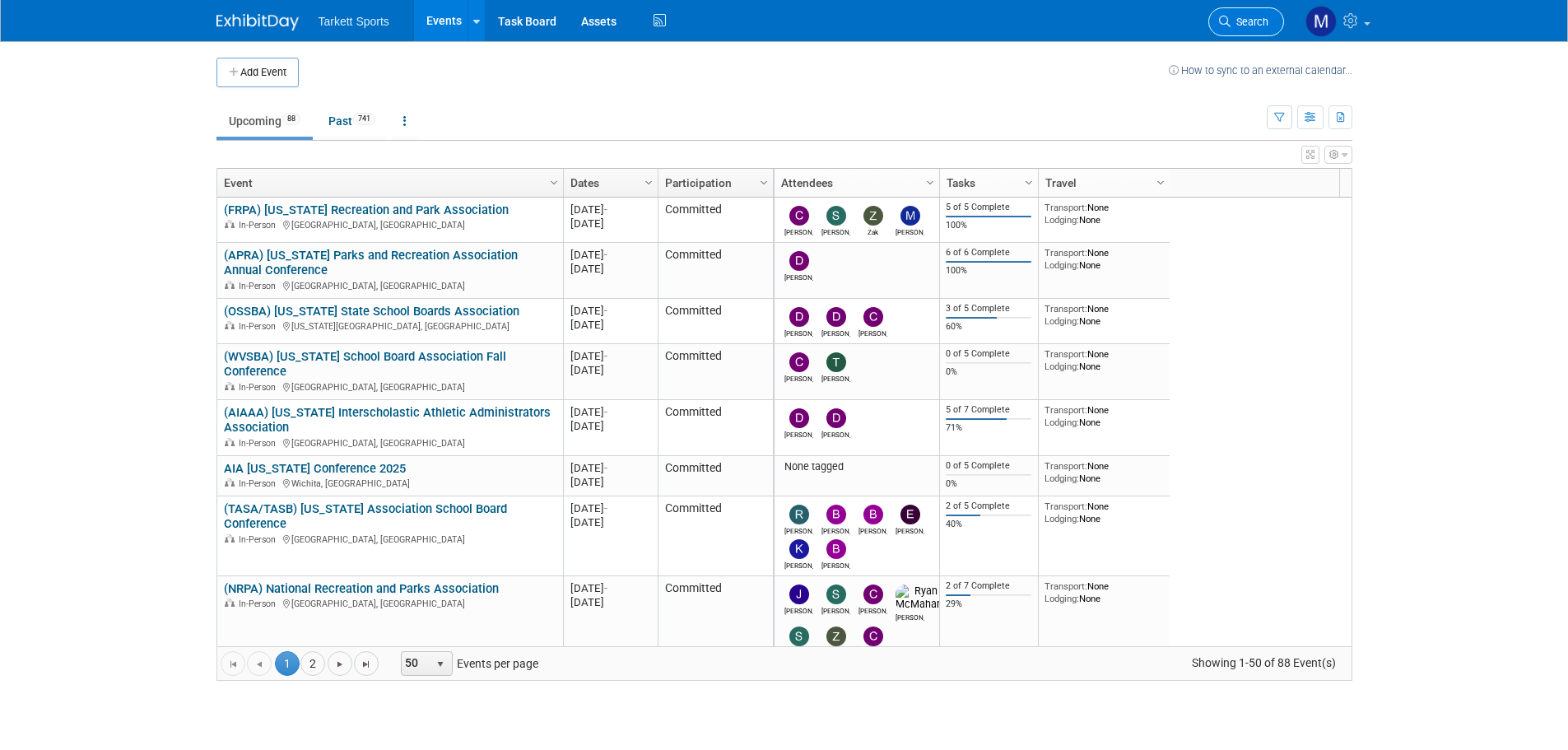
click at [1242, 19] on span "Search" at bounding box center [1250, 21] width 38 height 13
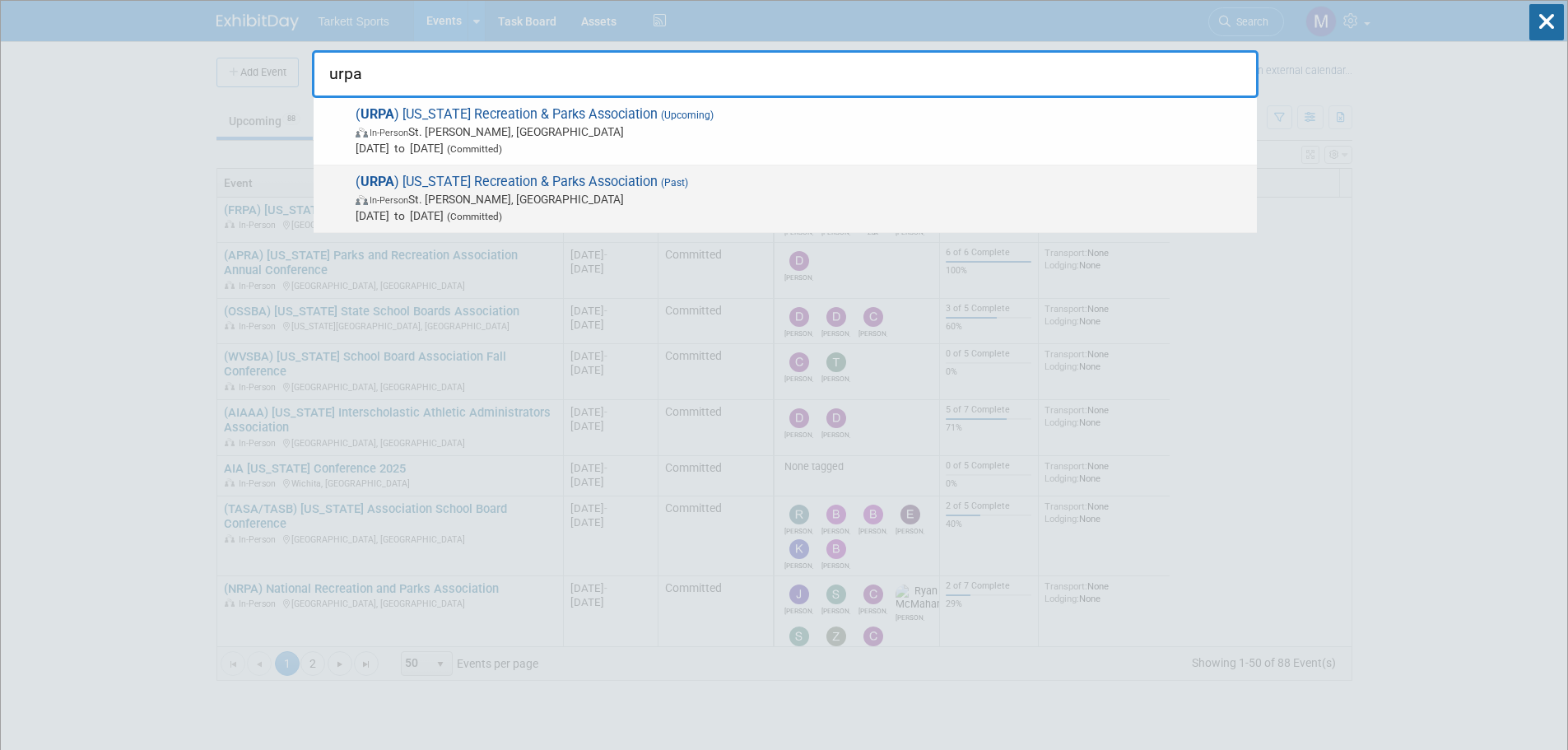
type input "urpa"
click at [658, 182] on span "(Past)" at bounding box center [673, 183] width 30 height 12
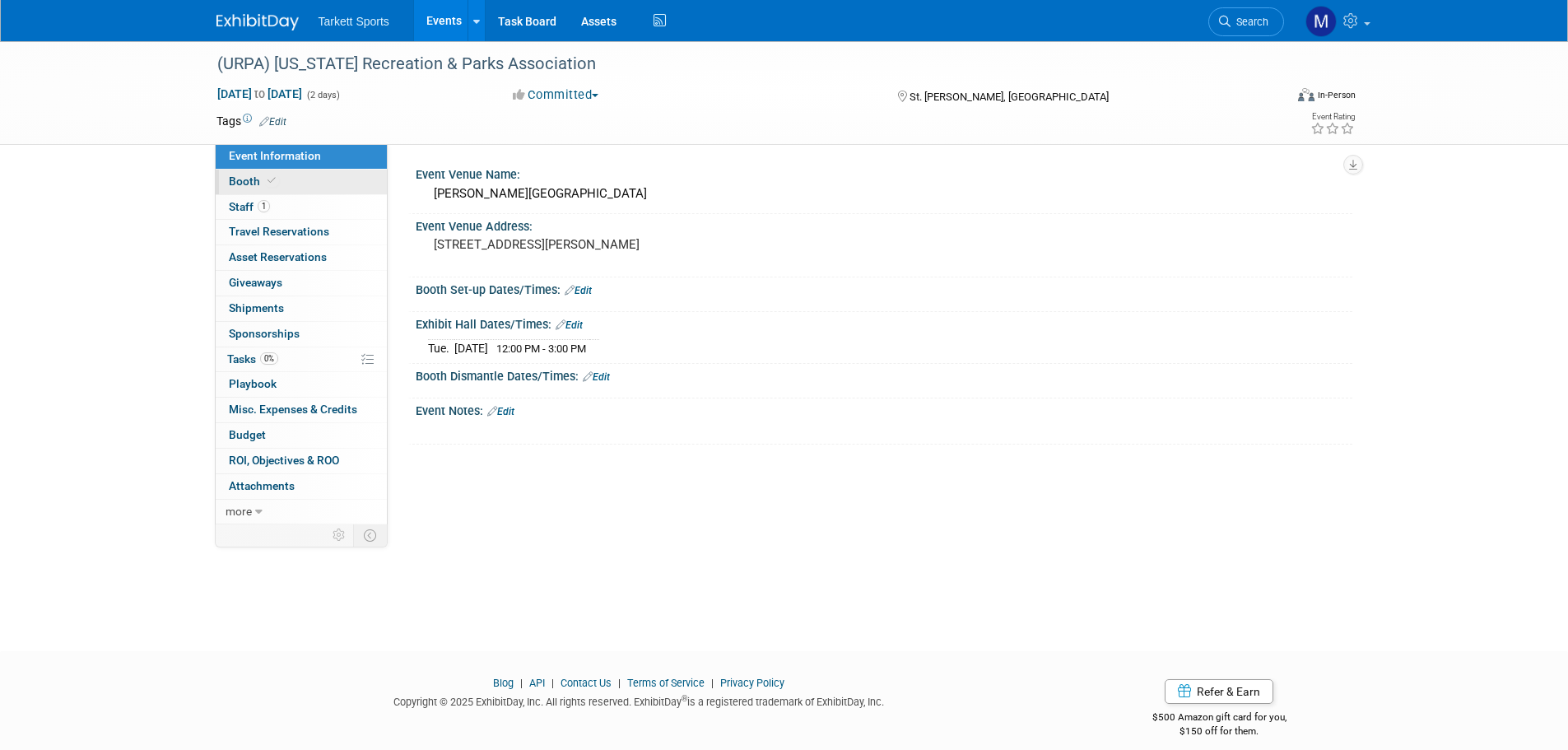
click at [322, 190] on link "Booth" at bounding box center [301, 182] width 171 height 24
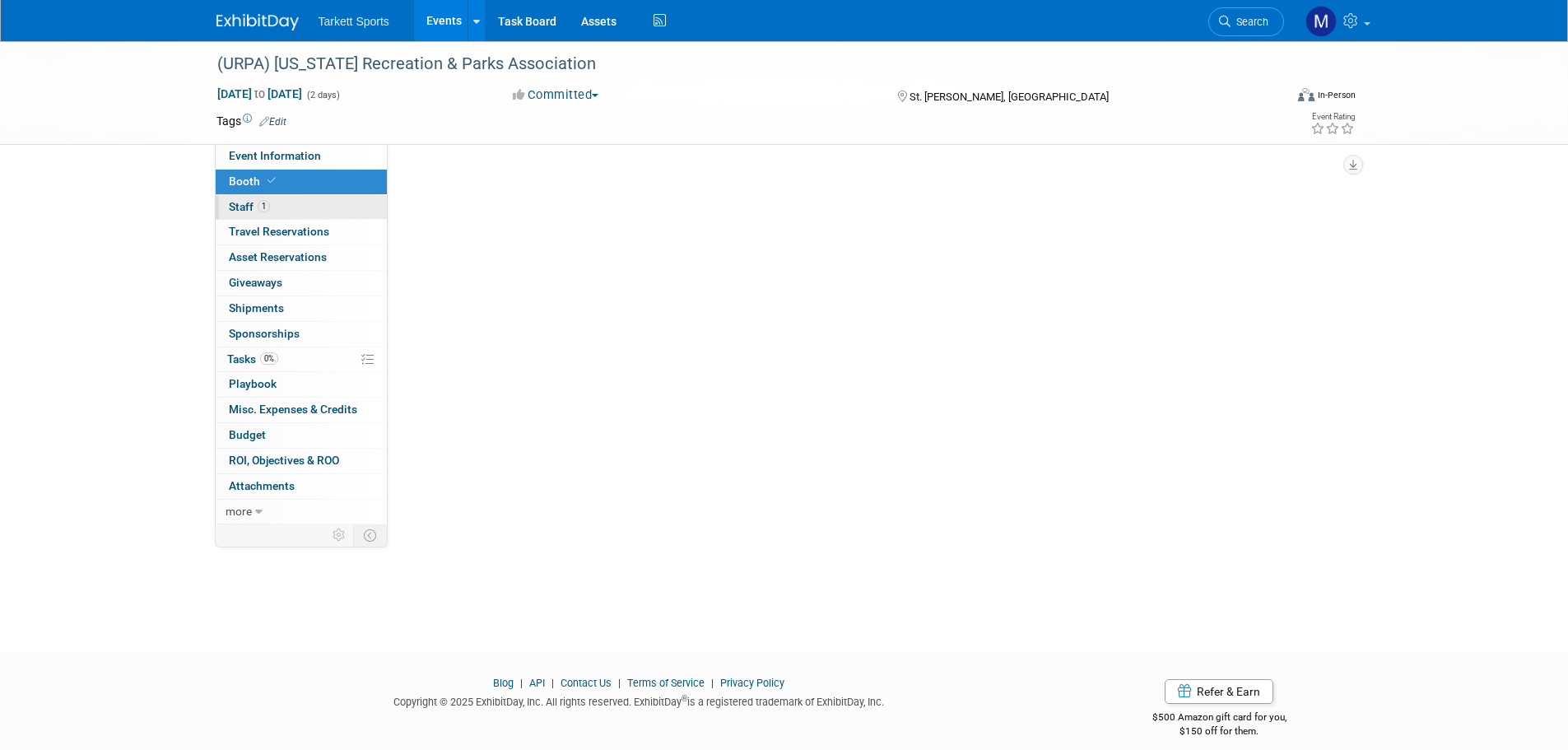
select select "FieldTurf"
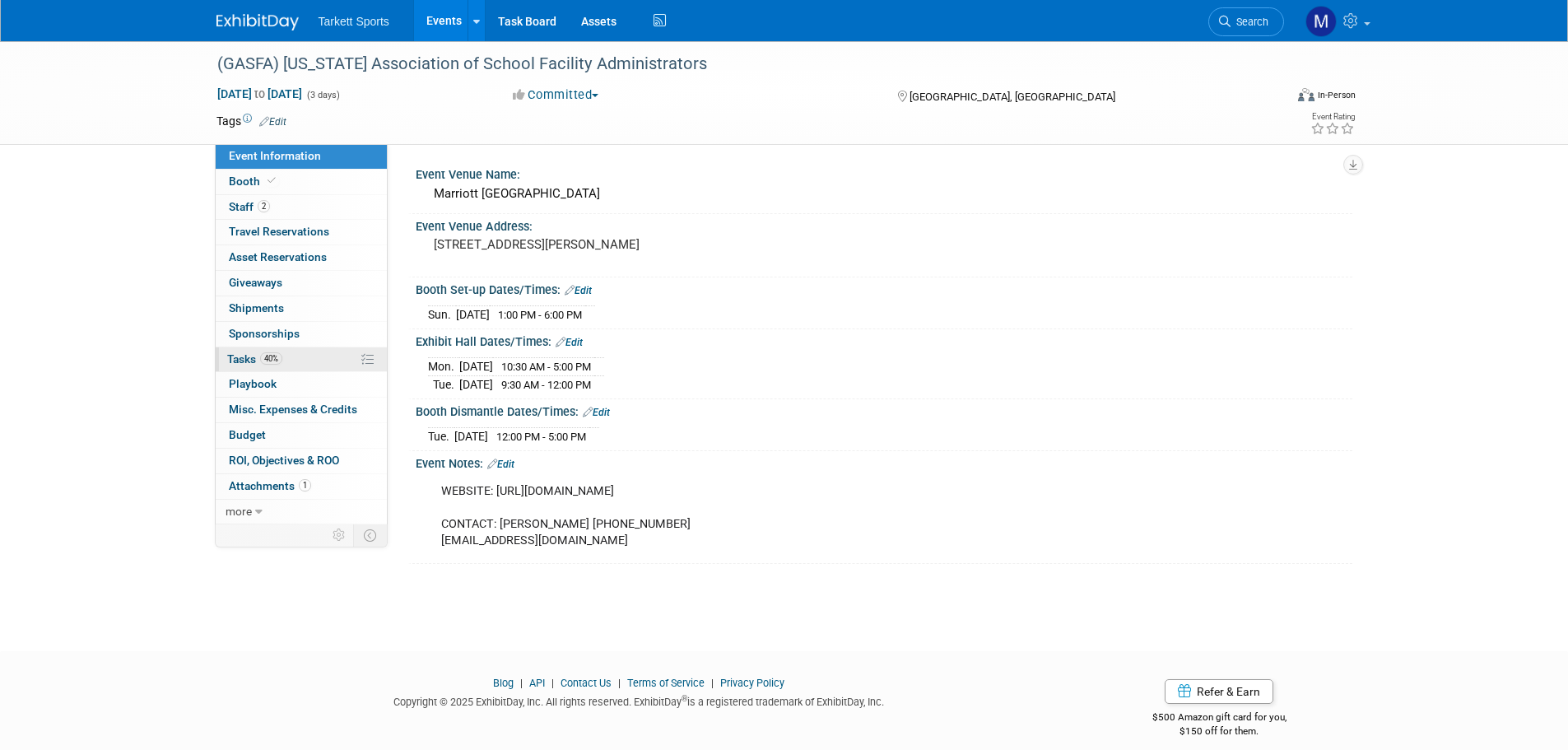
click at [255, 363] on span "Tasks 40%" at bounding box center [255, 358] width 55 height 13
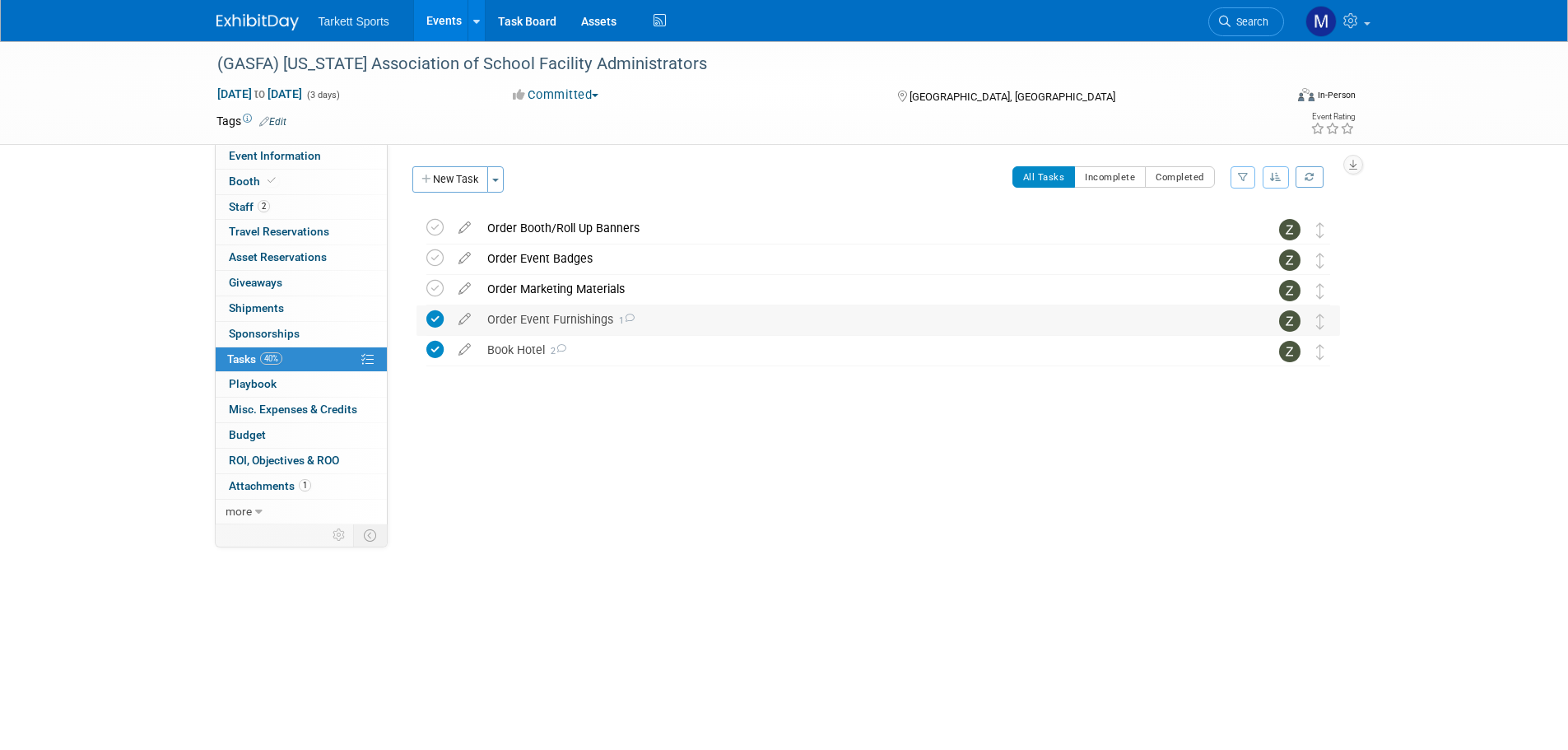
click at [612, 331] on div "Order Event Furnishings 1" at bounding box center [863, 319] width 767 height 28
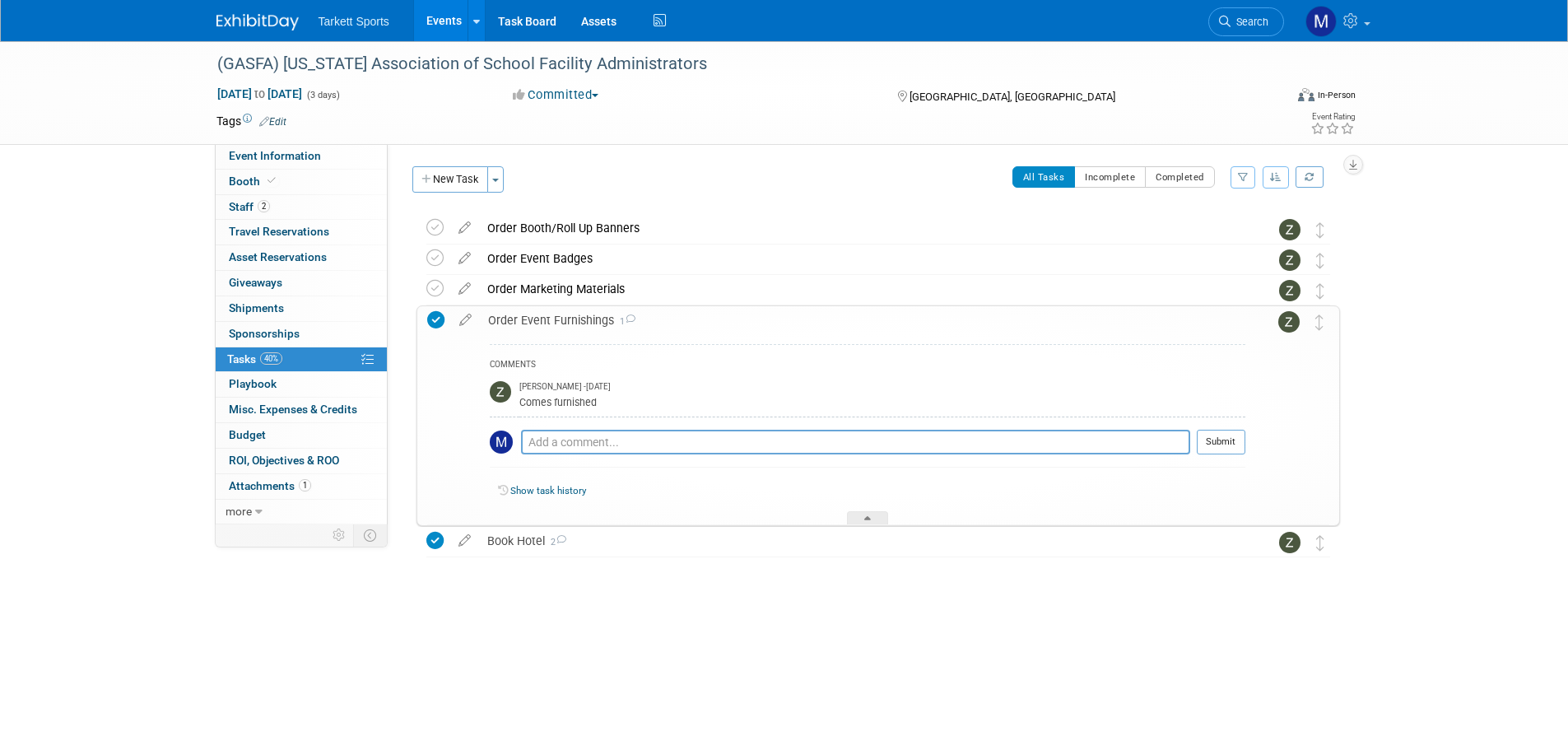
click at [640, 330] on div "Order Event Furnishings 1" at bounding box center [863, 320] width 765 height 28
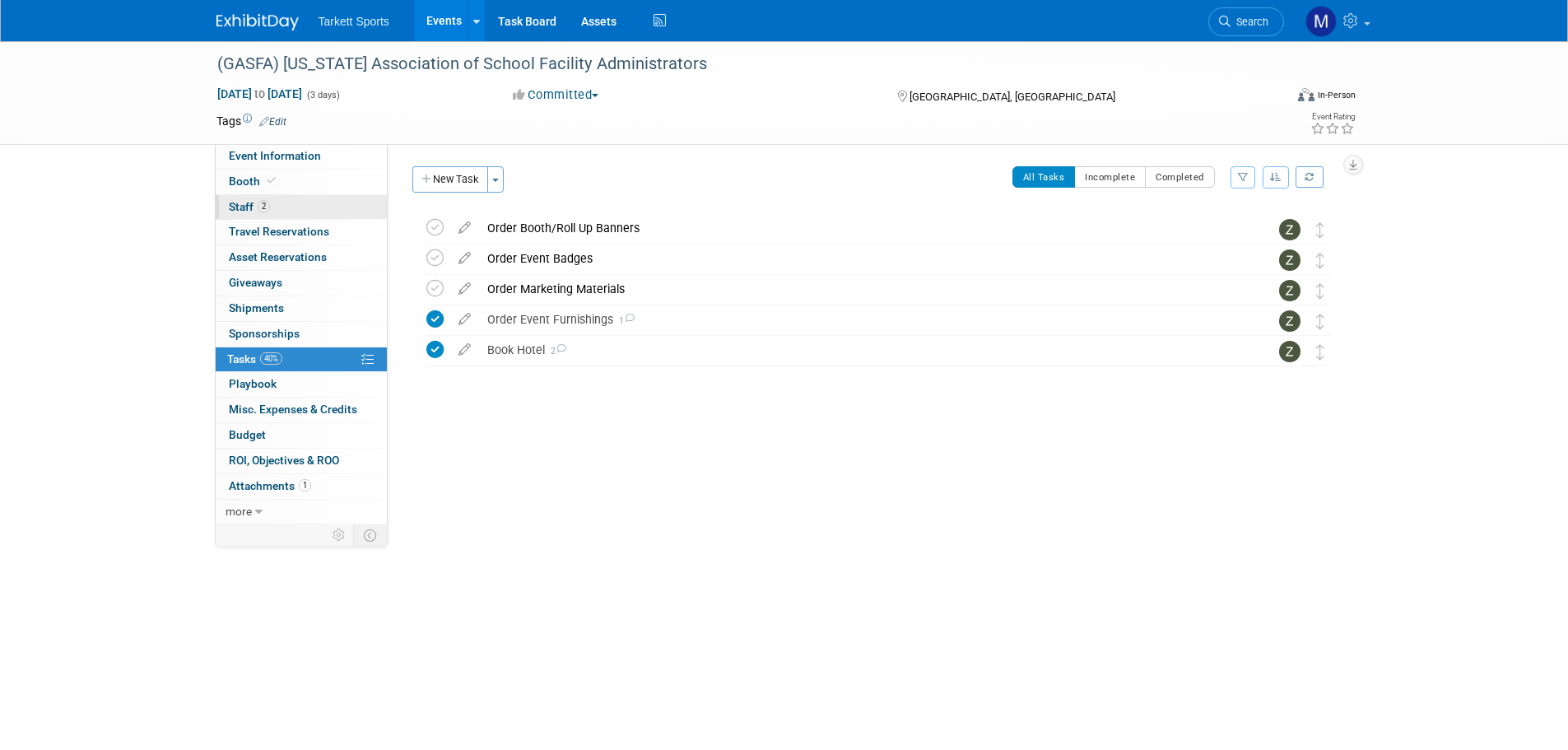
click at [280, 201] on link "2 Staff 2" at bounding box center [301, 207] width 171 height 24
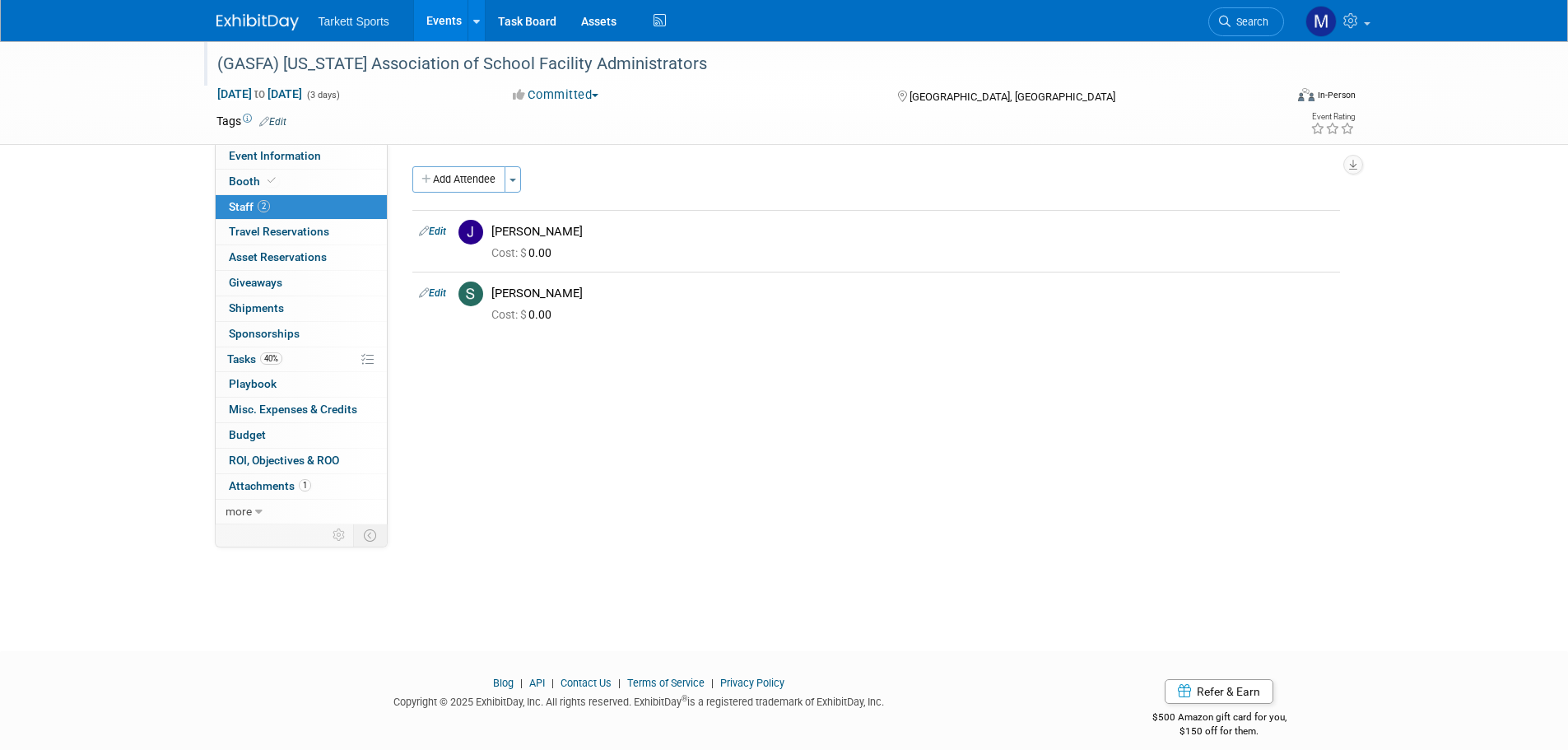
click at [582, 59] on div "(GASFA) [US_STATE] Association of School Facility Administrators" at bounding box center [735, 64] width 1048 height 29
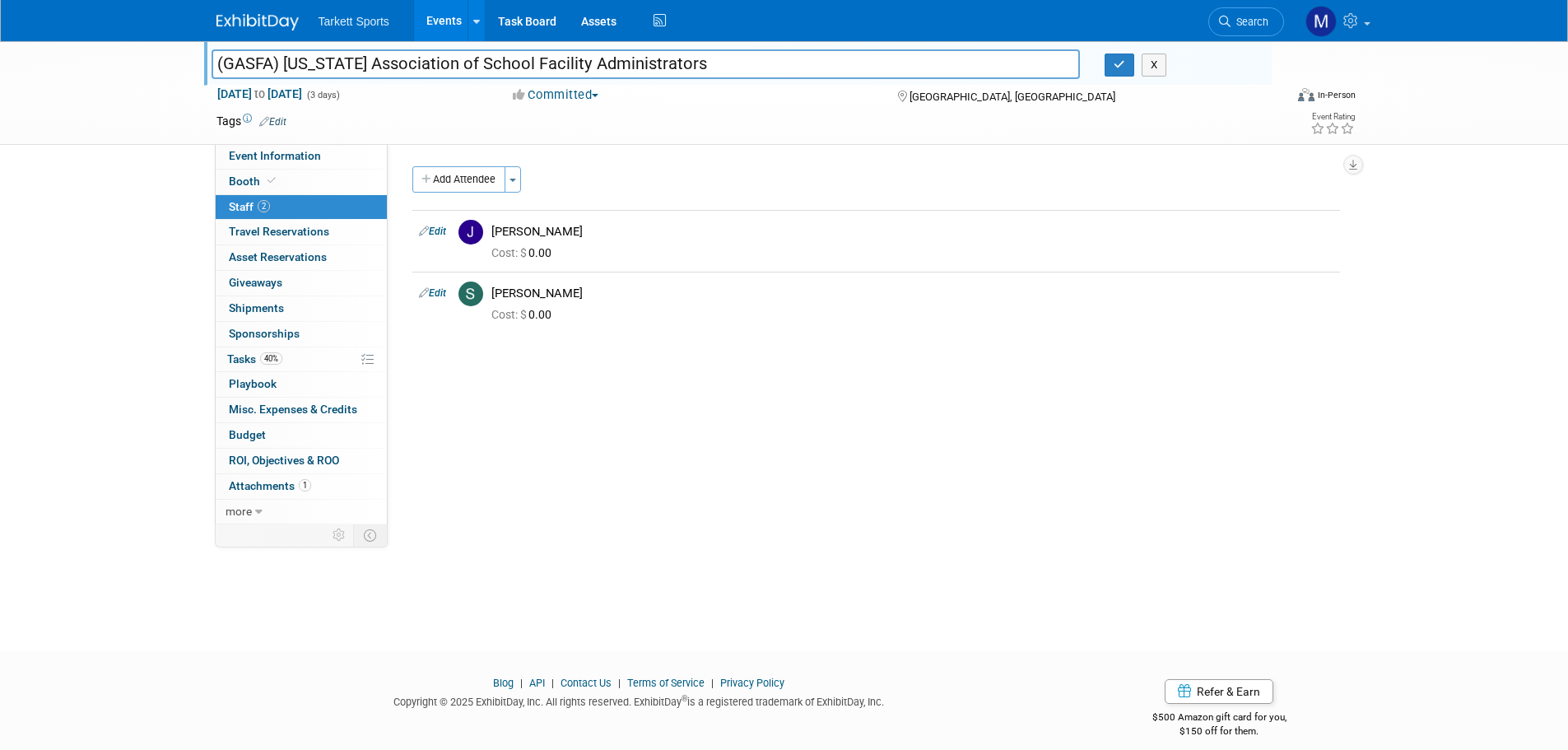
drag, startPoint x: 714, startPoint y: 71, endPoint x: -12, endPoint y: 48, distance: 726.4
click at [0, 48] on html "Tarkett Sports Events Add Event Bulk Upload Events Shareable Event Boards Recen…" at bounding box center [784, 375] width 1568 height 750
click at [1238, 20] on span "Search" at bounding box center [1250, 21] width 38 height 13
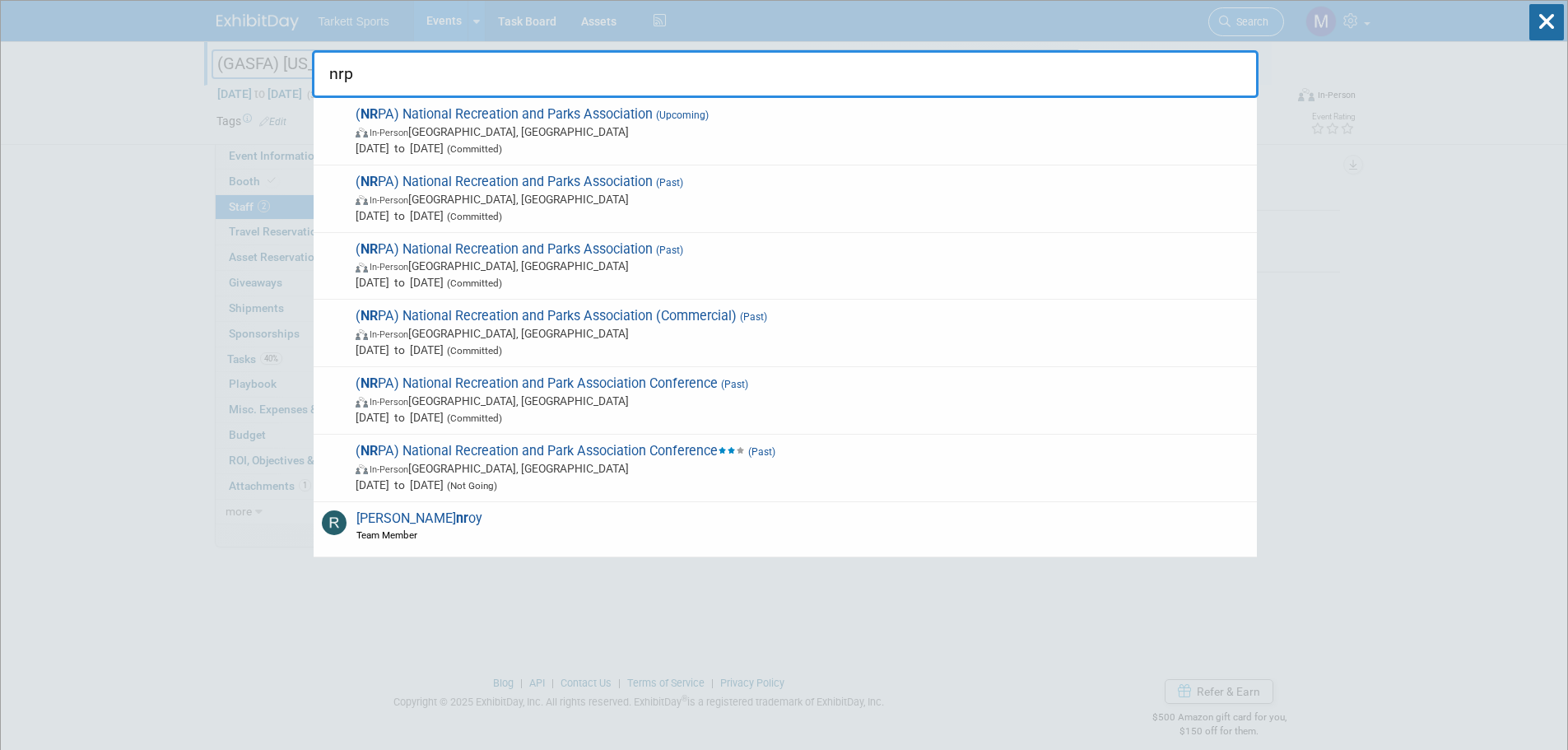
type input "nrpa"
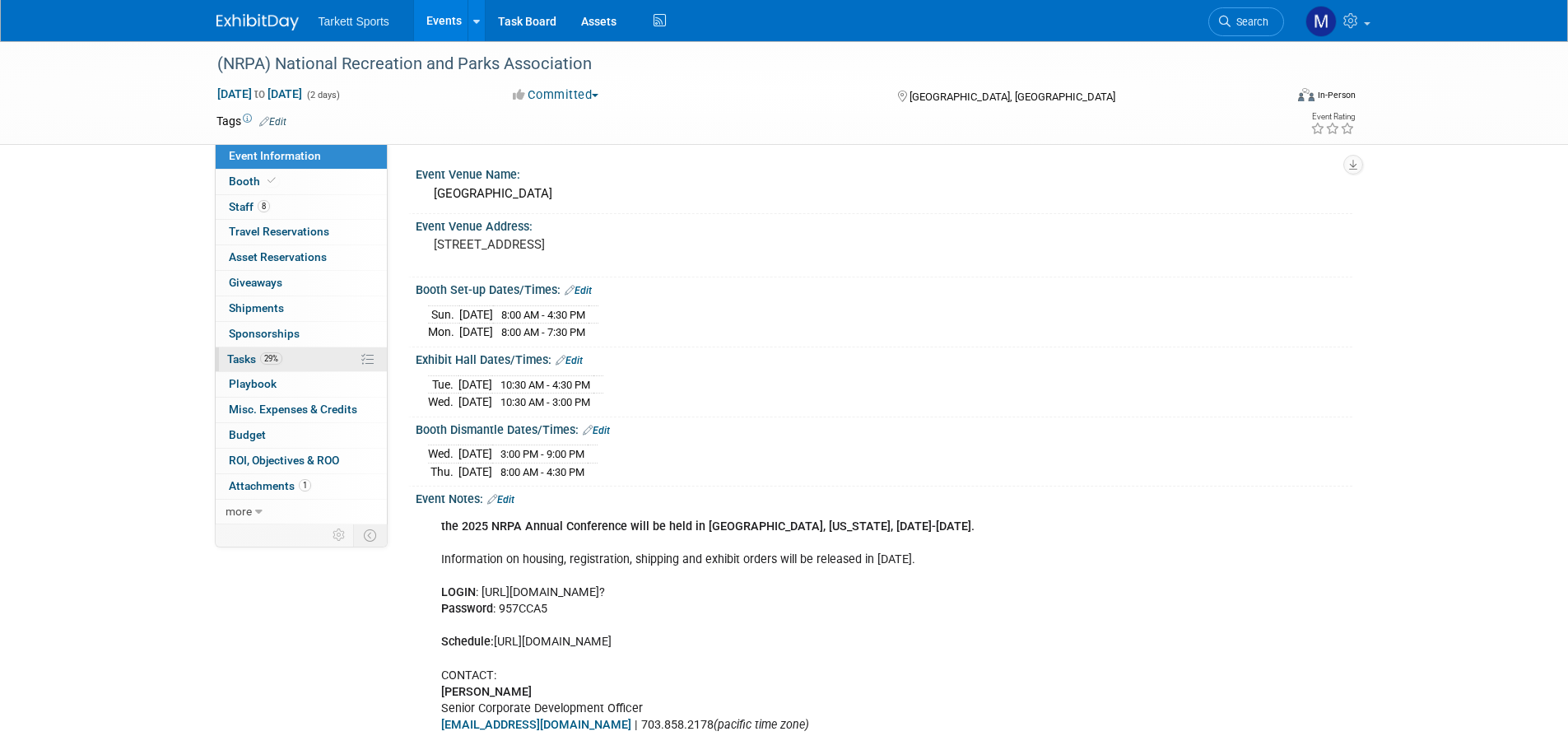
click at [346, 365] on link "29% Tasks 29%" at bounding box center [301, 359] width 171 height 24
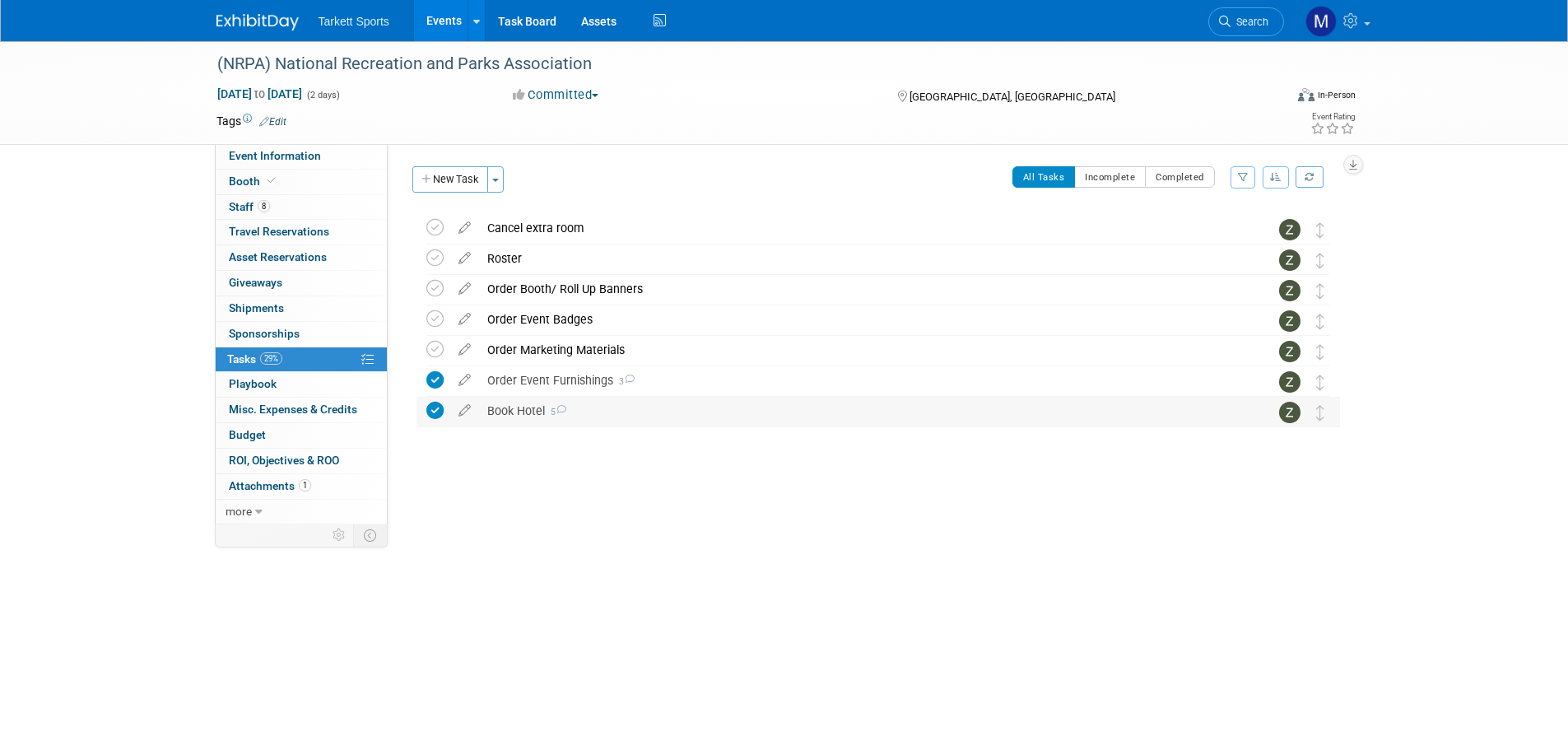
click at [575, 414] on div "Book Hotel 5" at bounding box center [863, 410] width 767 height 28
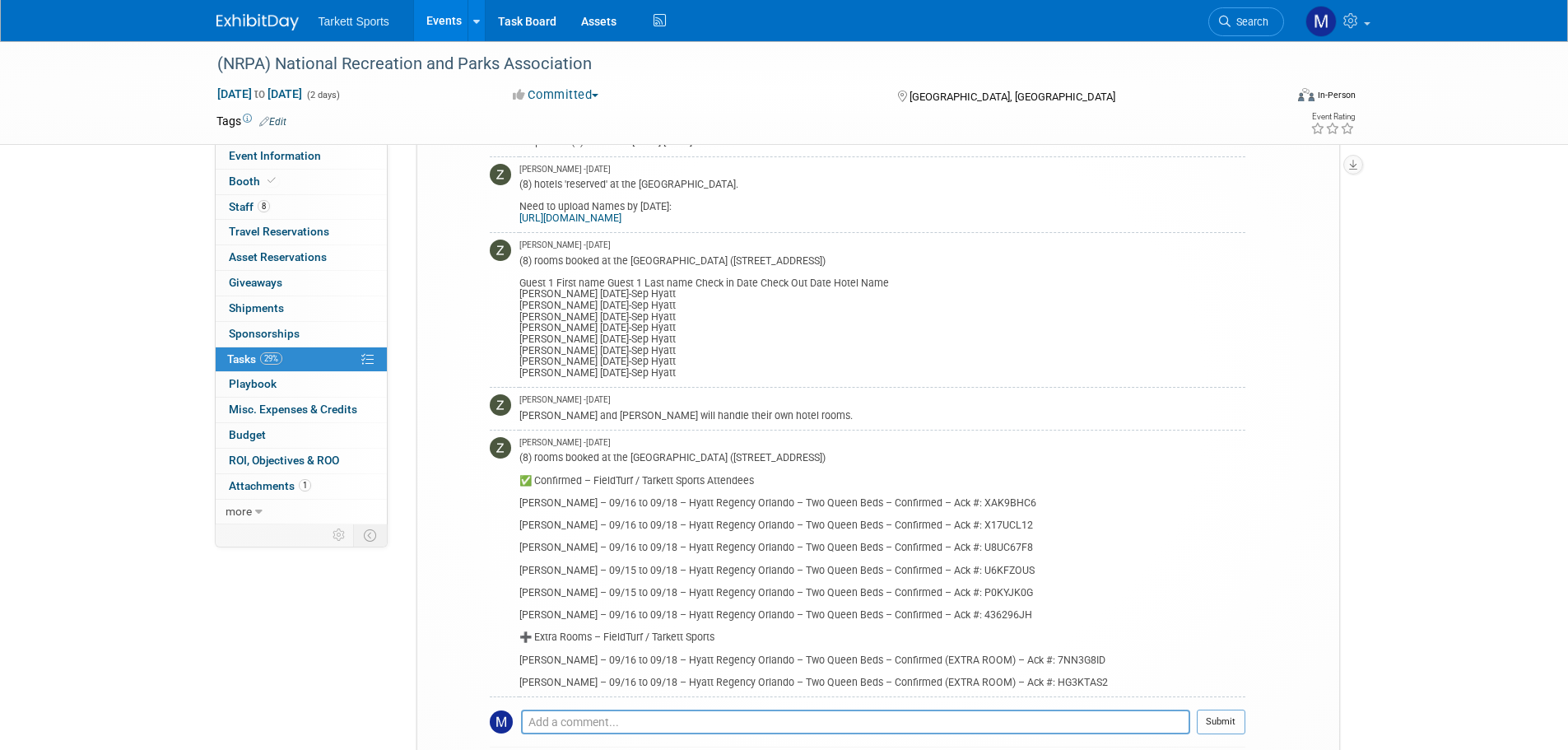
scroll to position [412, 0]
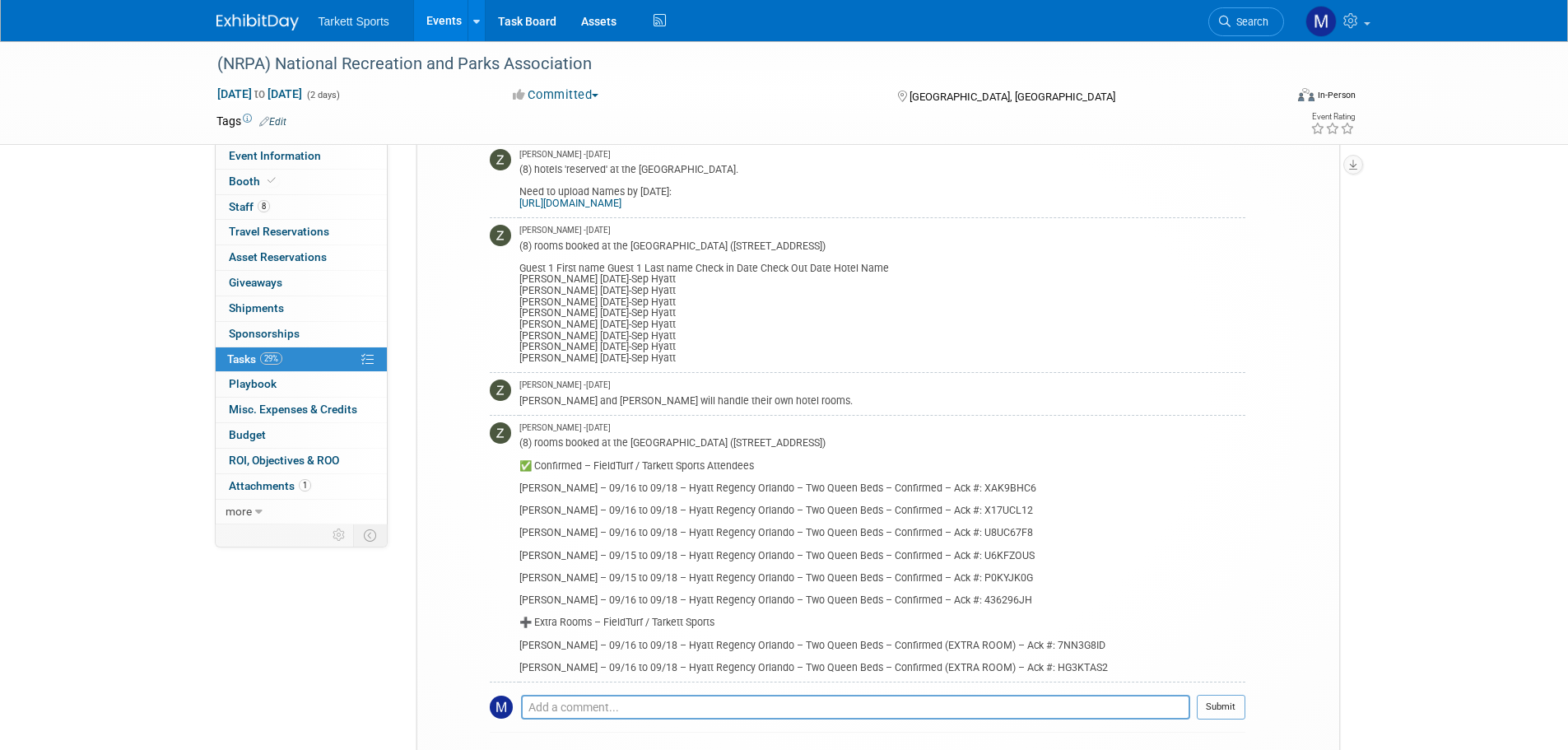
click at [936, 604] on div "(8) rooms booked at the [GEOGRAPHIC_DATA] ([STREET_ADDRESS]) ✅ Confirmed – Fiel…" at bounding box center [883, 553] width 726 height 239
drag, startPoint x: 976, startPoint y: 602, endPoint x: 1022, endPoint y: 599, distance: 46.1
click at [1022, 599] on div "(8) rooms booked at the [GEOGRAPHIC_DATA] ([STREET_ADDRESS]) ✅ Confirmed – Fiel…" at bounding box center [883, 553] width 726 height 239
copy div "436296JH"
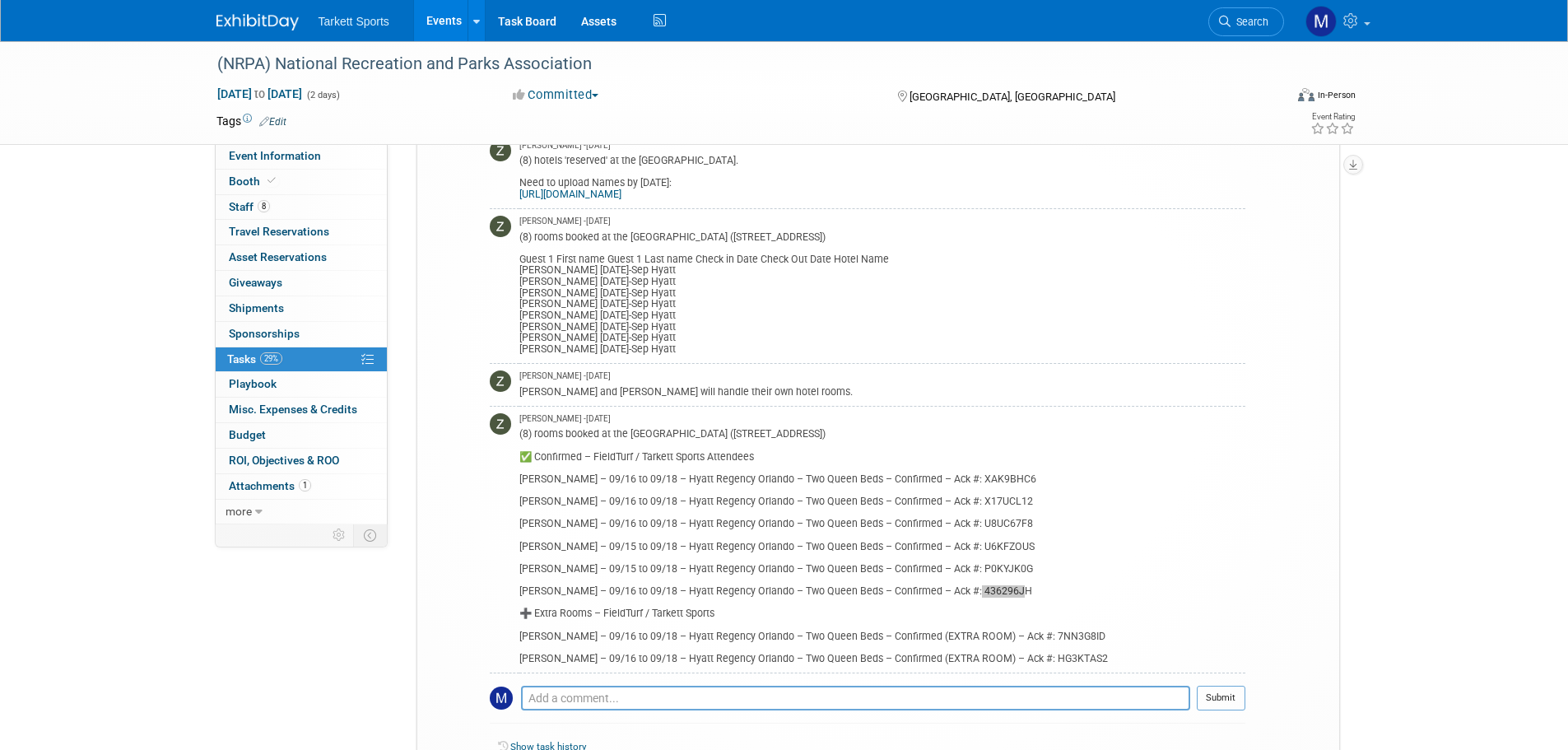
scroll to position [555, 0]
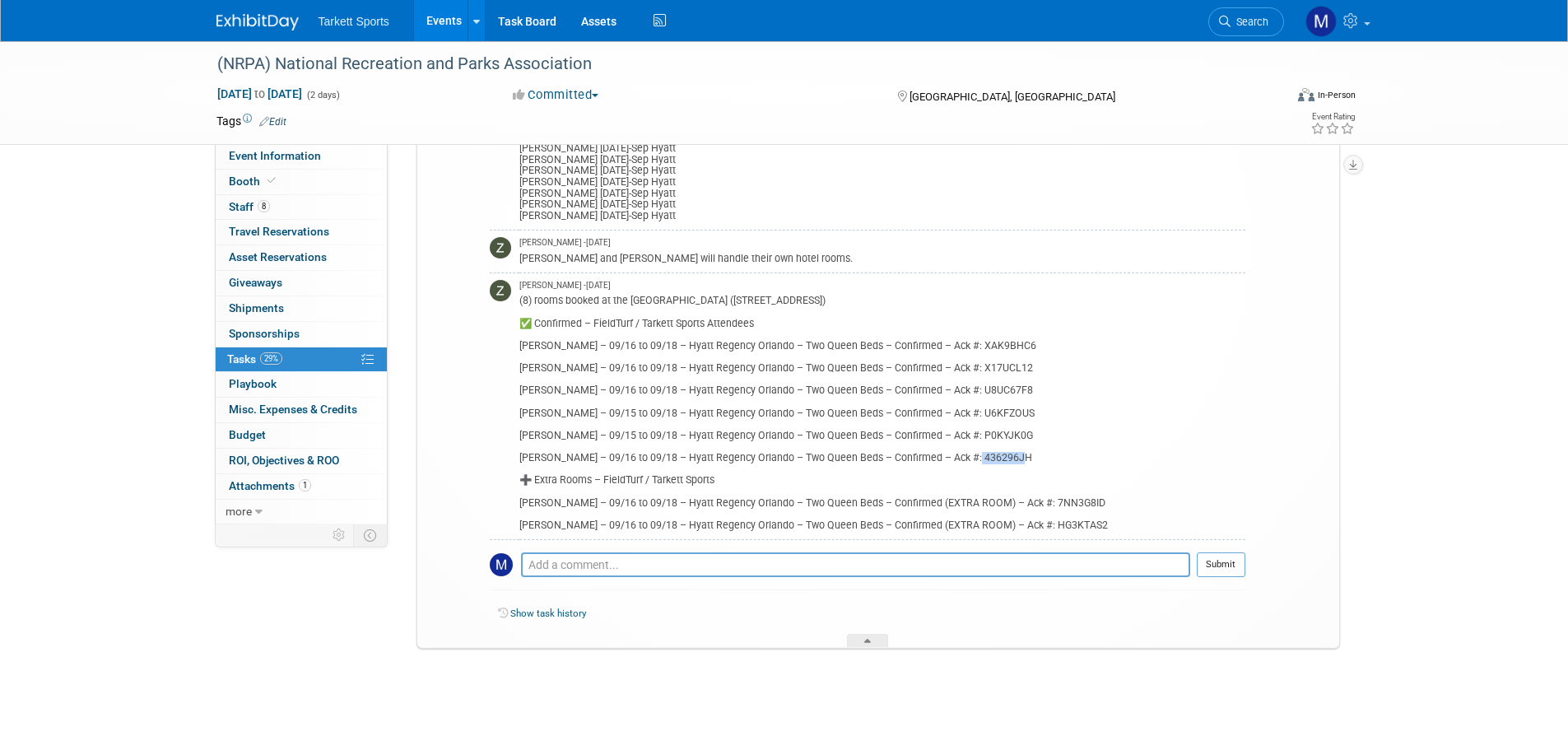
click at [1227, 32] on link "Search" at bounding box center [1247, 22] width 76 height 29
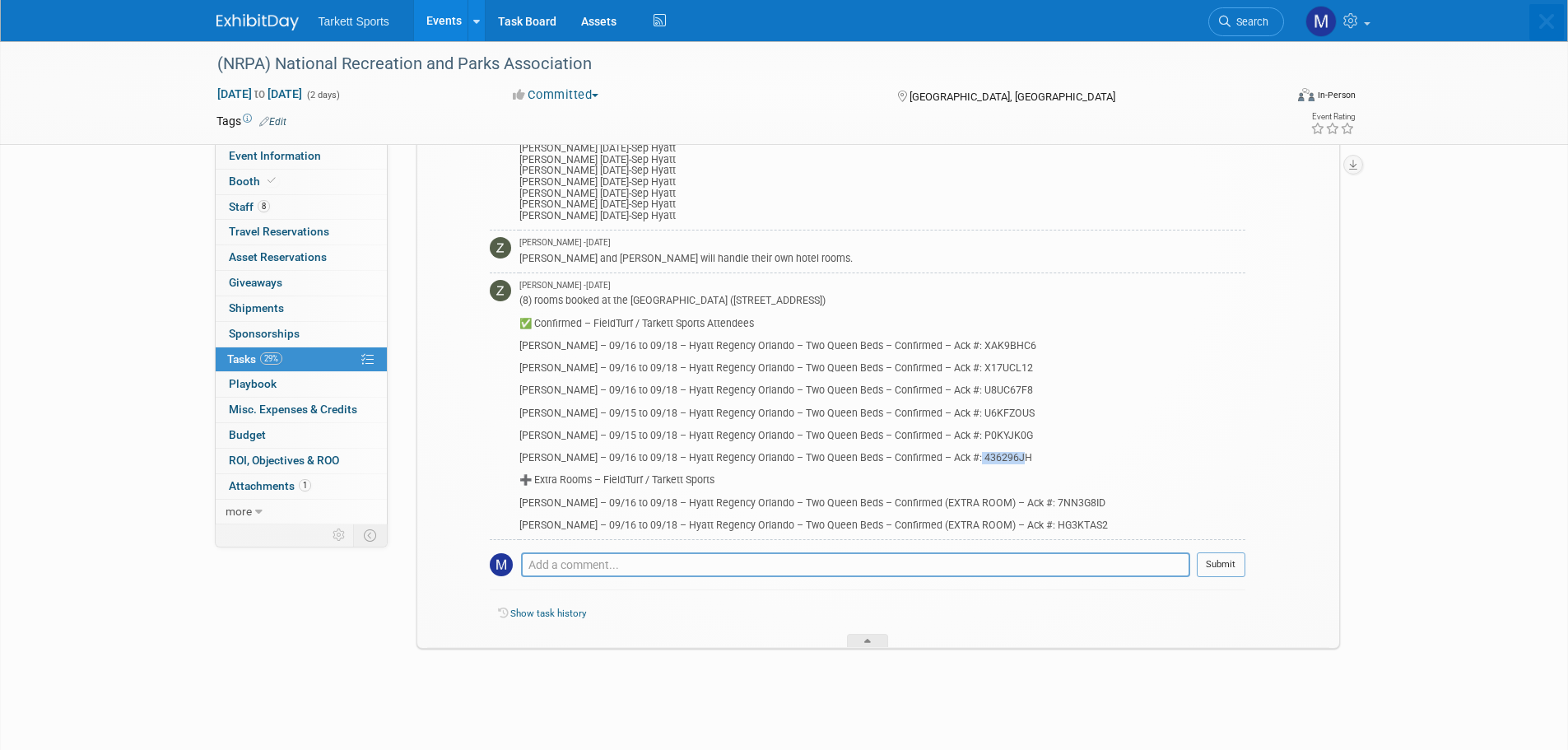
scroll to position [0, 0]
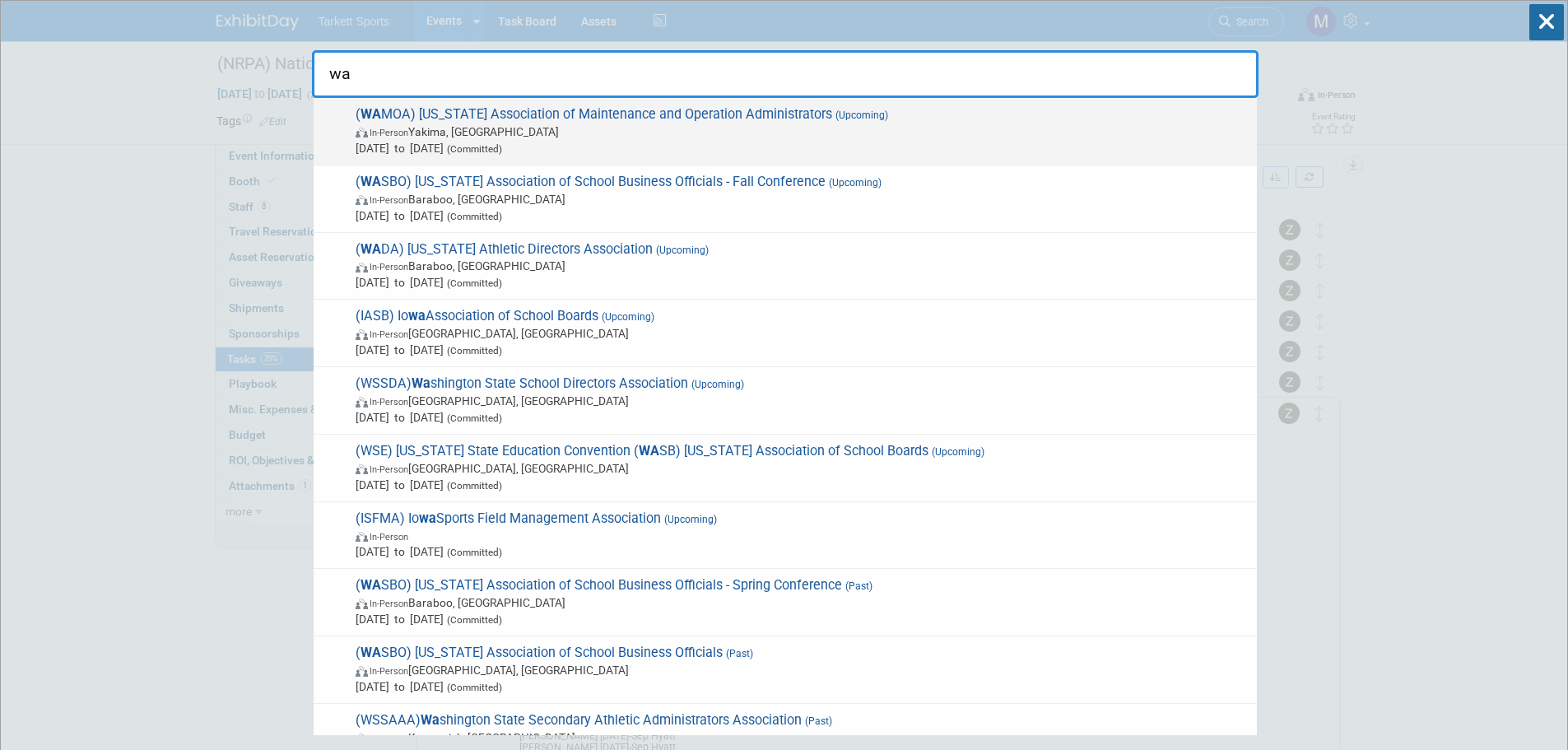
type input "wa"
click at [578, 129] on span "In-Person Yakima, WA" at bounding box center [802, 131] width 893 height 17
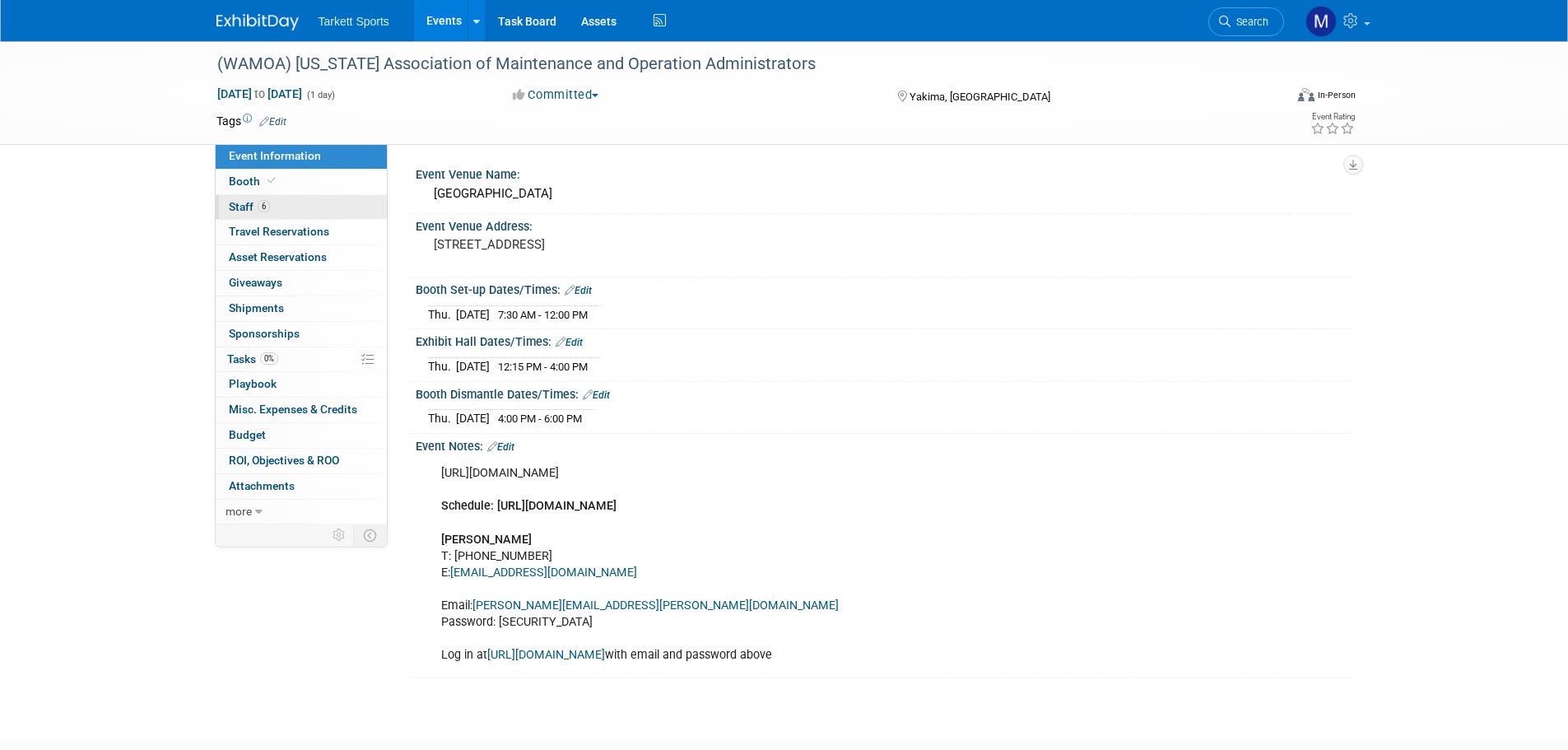
click at [298, 210] on link "6 Staff 6" at bounding box center [301, 207] width 171 height 24
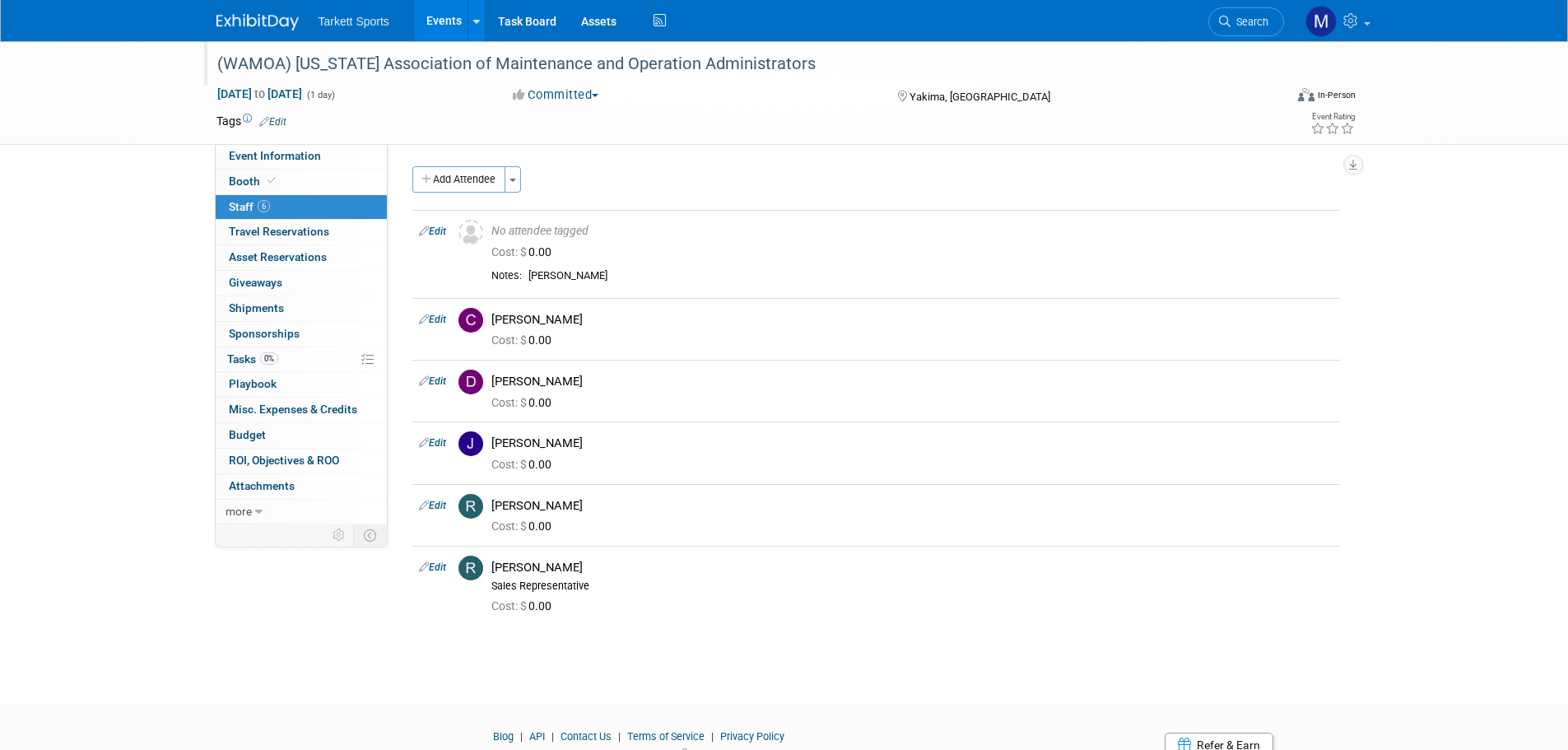
click at [686, 56] on div "(WAMOA) [US_STATE] Association of Maintenance and Operation Administrators" at bounding box center [735, 64] width 1048 height 29
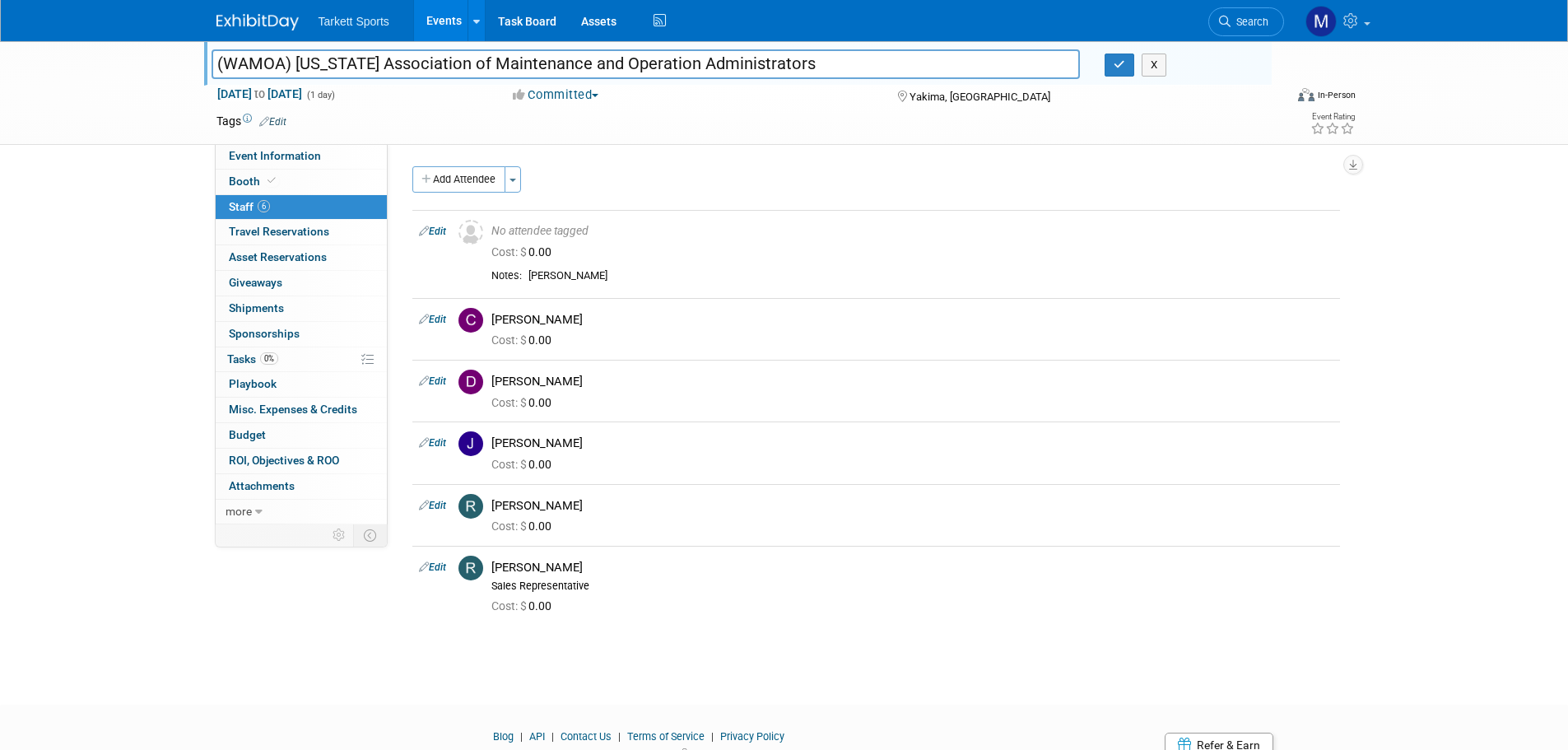
drag, startPoint x: 864, startPoint y: 68, endPoint x: 65, endPoint y: 60, distance: 799.0
click at [65, 60] on div "(WAMOA) [US_STATE] Association of Maintenance and Operation Administrators (WAM…" at bounding box center [784, 93] width 1568 height 104
